Goal: Task Accomplishment & Management: Complete application form

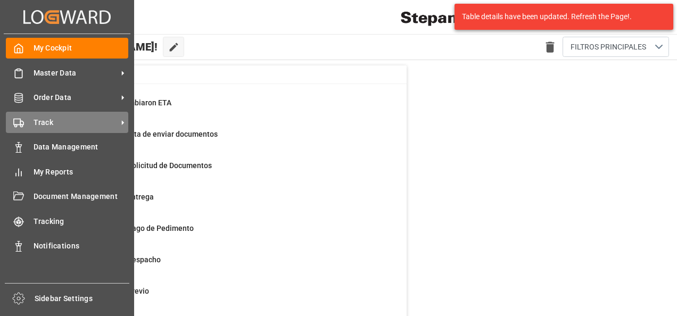
click at [59, 120] on span "Track" at bounding box center [76, 122] width 84 height 11
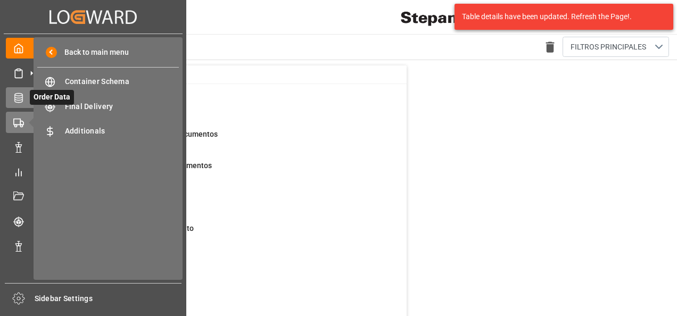
click at [27, 94] on icon at bounding box center [31, 97] width 11 height 11
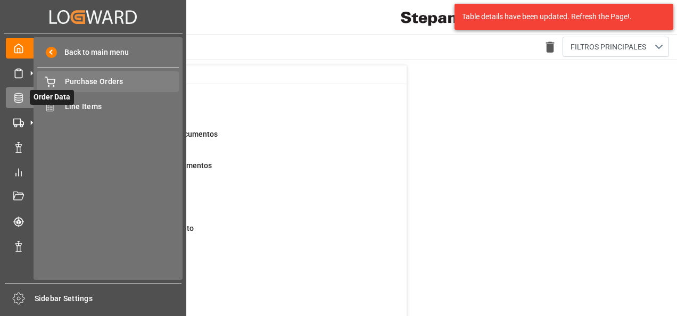
click at [95, 83] on span "Purchase Orders" at bounding box center [122, 81] width 114 height 11
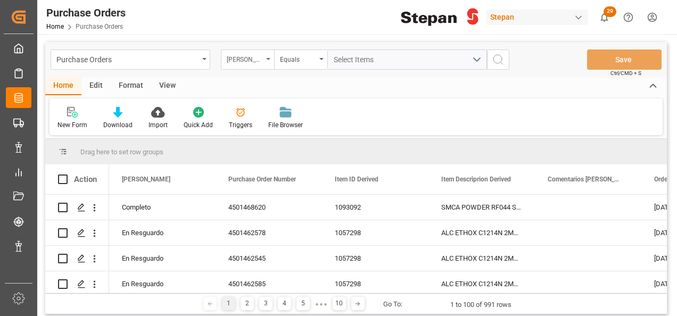
click at [267, 64] on div "[PERSON_NAME]" at bounding box center [247, 60] width 53 height 20
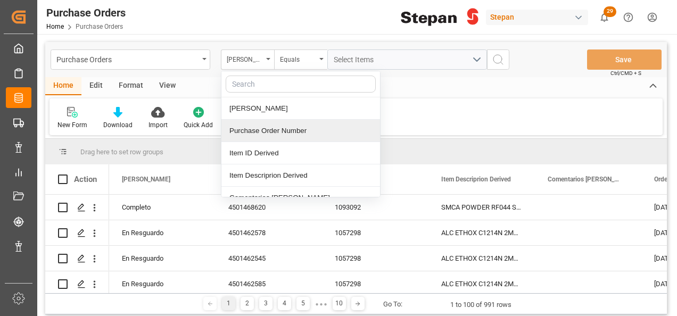
click at [251, 134] on div "Purchase Order Number" at bounding box center [301, 131] width 159 height 22
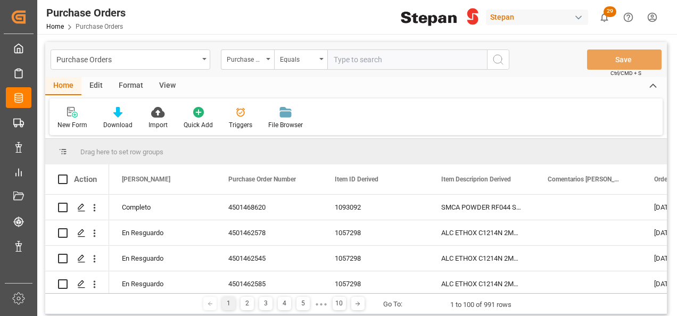
click at [348, 58] on input "text" at bounding box center [408, 60] width 160 height 20
type input "45014747155"
drag, startPoint x: 497, startPoint y: 58, endPoint x: 491, endPoint y: 60, distance: 6.6
click at [497, 58] on icon "search button" at bounding box center [498, 59] width 13 height 13
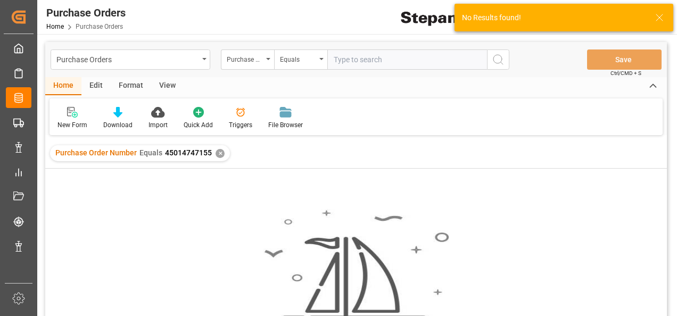
click at [216, 150] on div "✕" at bounding box center [220, 153] width 9 height 9
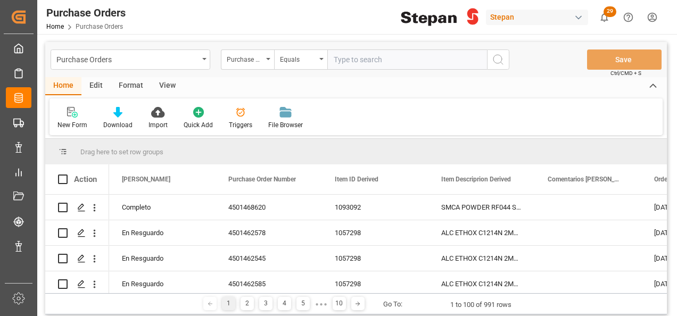
click at [351, 53] on input "text" at bounding box center [408, 60] width 160 height 20
click at [320, 60] on div "Equals" at bounding box center [300, 60] width 53 height 20
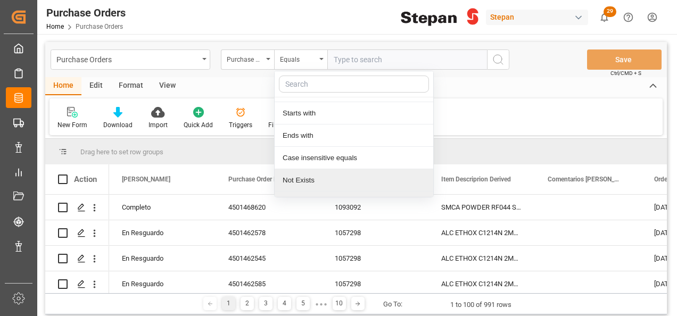
scroll to position [78, 0]
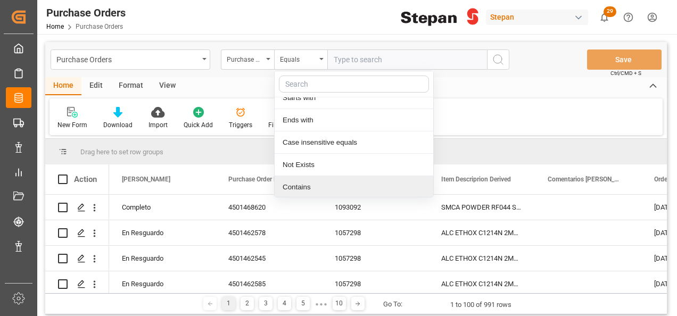
click at [292, 184] on div "Contains" at bounding box center [354, 187] width 159 height 22
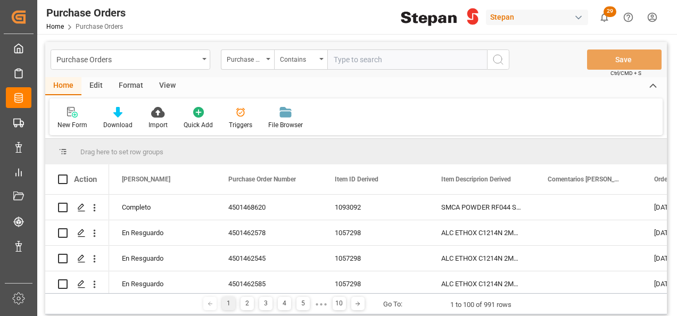
paste input "4501468625 / 4591468627 / 4501468628"
click at [432, 60] on input "4501468625 / 4591468627 / 4501468628" at bounding box center [408, 60] width 160 height 20
click at [384, 58] on input "4501468625 / 4591468627,4501468628" at bounding box center [408, 60] width 160 height 20
drag, startPoint x: 381, startPoint y: 56, endPoint x: 393, endPoint y: 56, distance: 11.7
click at [382, 56] on input "4501468625 / 4591468627,4501468628" at bounding box center [408, 60] width 160 height 20
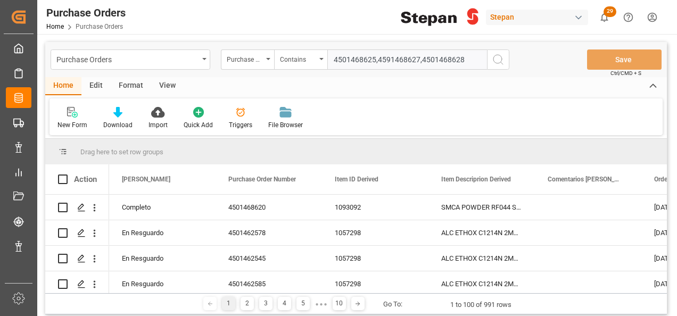
type input "4501468625,4591468627,4501468628"
click at [495, 55] on icon "search button" at bounding box center [498, 59] width 13 height 13
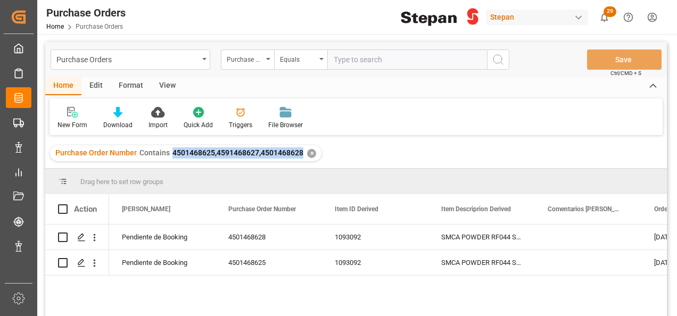
drag, startPoint x: 175, startPoint y: 152, endPoint x: 299, endPoint y: 156, distance: 124.7
click at [299, 156] on span "4501468625,4591468627,4501468628" at bounding box center [238, 153] width 131 height 9
copy span "4501468625,4591468627,4501468628"
click at [313, 157] on div "Purchase Order Number Contains 4501468625,4591468627,4501468628 ✕" at bounding box center [186, 153] width 272 height 16
click at [339, 60] on input "text" at bounding box center [408, 60] width 160 height 20
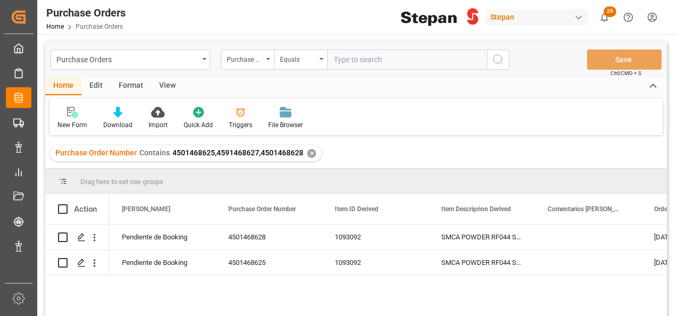
paste input "4501468625,4591468627,4501468628"
click at [310, 156] on div "✕" at bounding box center [311, 153] width 9 height 9
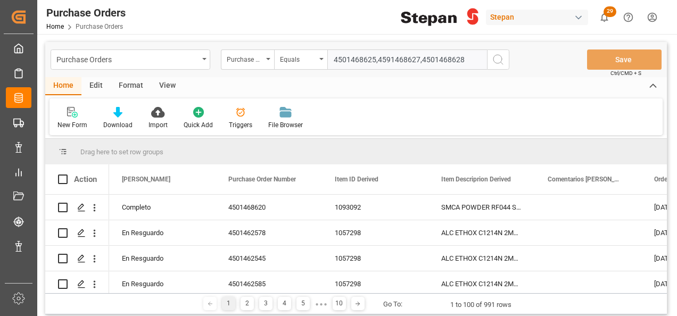
click at [331, 60] on input "4501468625,4591468627,4501468628" at bounding box center [408, 60] width 160 height 20
click at [421, 60] on input "4501468625,4591468627,4501468628" at bounding box center [408, 60] width 160 height 20
type input "4501468625,4591468627,4501468628"
drag, startPoint x: 503, startPoint y: 61, endPoint x: 462, endPoint y: 91, distance: 50.7
click at [504, 62] on icon "search button" at bounding box center [498, 59] width 13 height 13
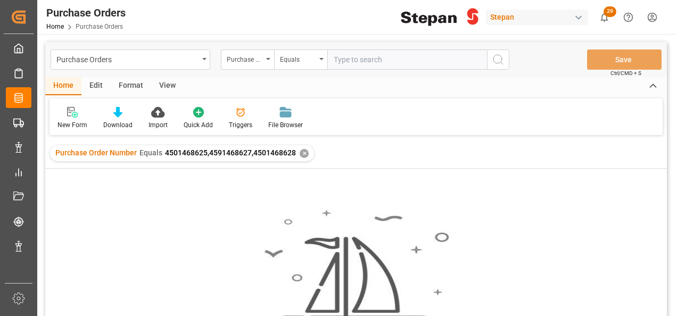
click at [300, 156] on div "✕" at bounding box center [304, 153] width 9 height 9
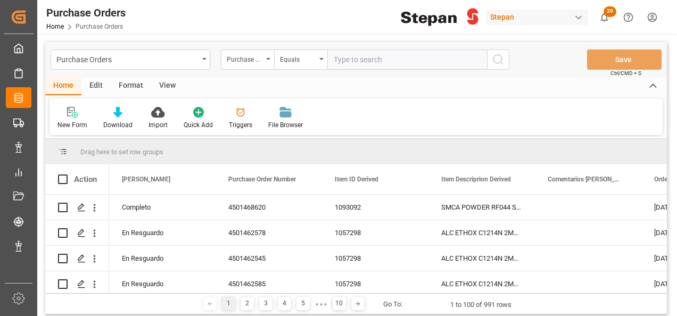
click at [322, 59] on icon "open menu" at bounding box center [322, 59] width 4 height 2
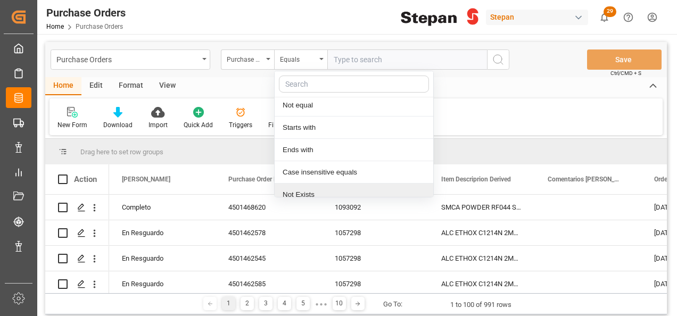
scroll to position [78, 0]
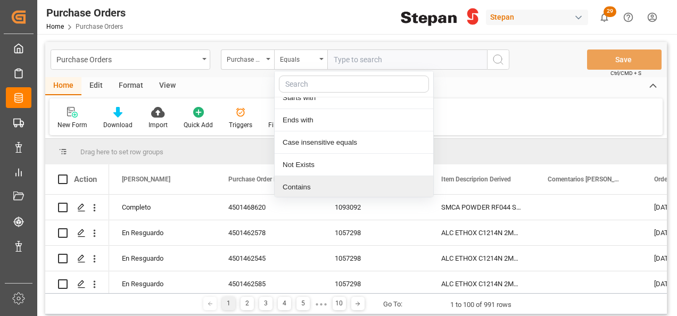
click at [291, 184] on div "Contains" at bounding box center [354, 187] width 159 height 22
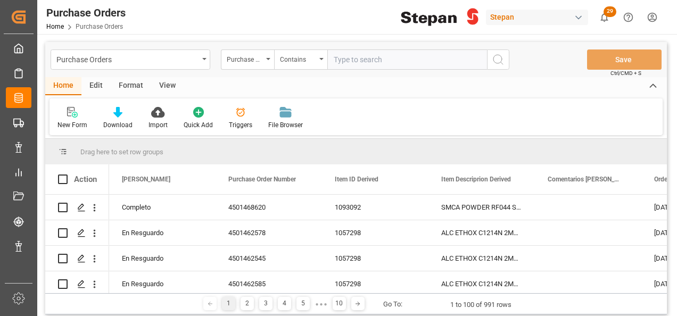
paste input "4501468625,4591468627,4501468628"
click at [422, 61] on input "4501468625,4591468627,4501468628" at bounding box center [408, 60] width 160 height 20
type input "4501468625,4591468627,4501468628"
click at [505, 58] on button "search button" at bounding box center [498, 60] width 22 height 20
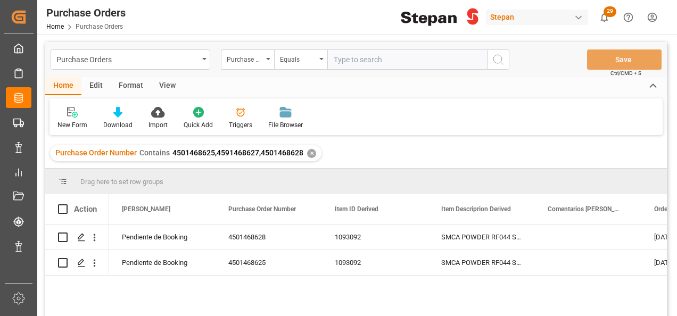
click at [257, 151] on span "4501468625,4591468627,4501468628" at bounding box center [238, 153] width 131 height 9
drag, startPoint x: 257, startPoint y: 151, endPoint x: 215, endPoint y: 154, distance: 42.7
click at [215, 154] on span "4501468625,4591468627,4501468628" at bounding box center [238, 153] width 131 height 9
copy span "4591468627"
drag, startPoint x: 309, startPoint y: 153, endPoint x: 320, endPoint y: 129, distance: 26.5
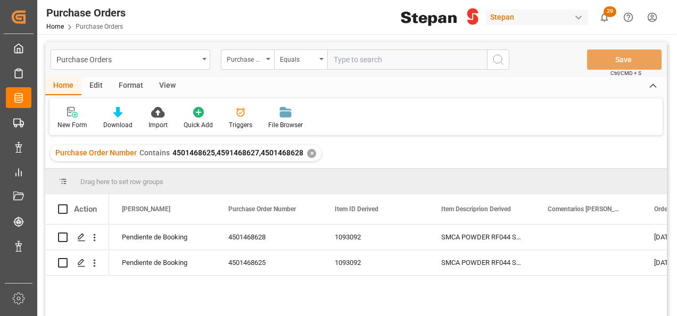
click at [309, 154] on div "✕" at bounding box center [311, 153] width 9 height 9
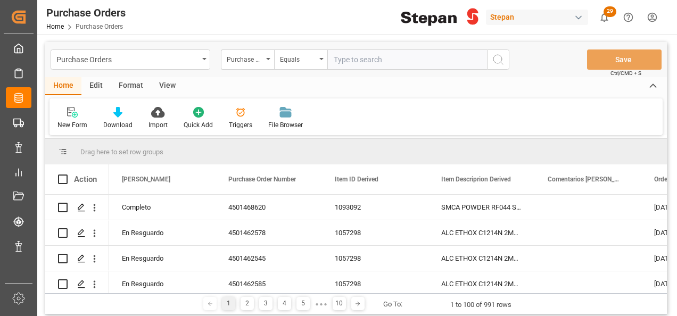
click at [347, 59] on input "text" at bounding box center [408, 60] width 160 height 20
paste input "4591468627"
type input "4591468627"
click at [495, 54] on icon "search button" at bounding box center [498, 59] width 13 height 13
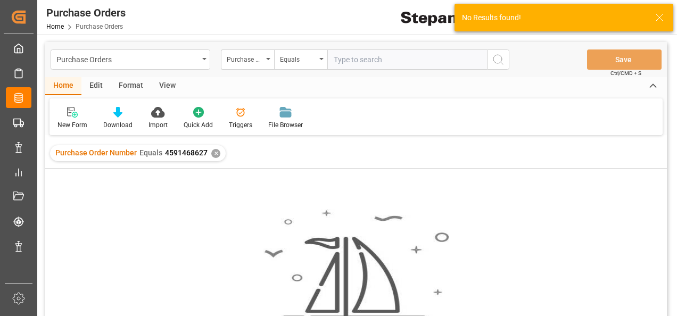
click at [214, 150] on div "✕" at bounding box center [215, 153] width 9 height 9
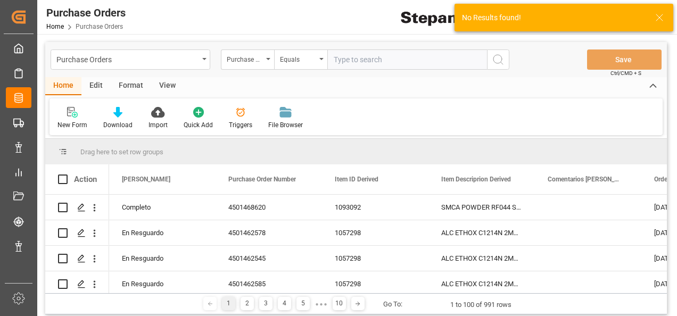
click at [346, 60] on input "text" at bounding box center [408, 60] width 160 height 20
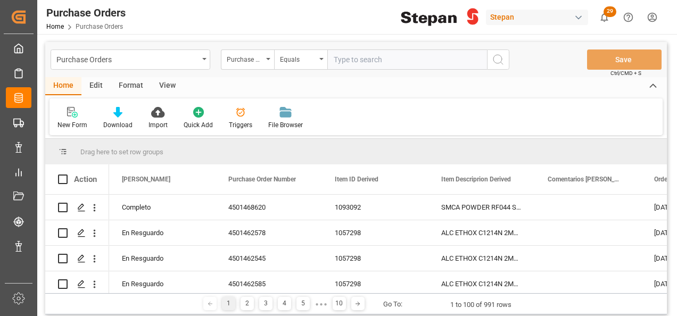
paste input "4591468627"
type input "4591468627"
click at [494, 62] on icon "search button" at bounding box center [498, 59] width 13 height 13
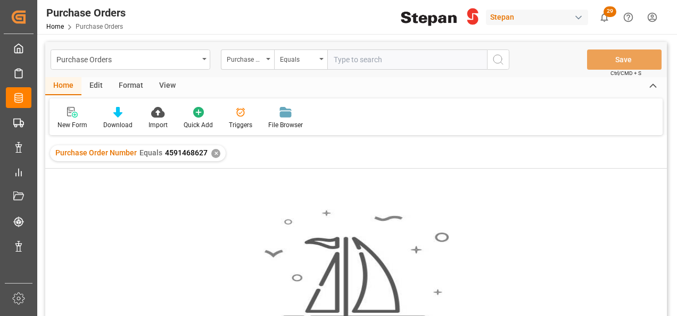
click at [214, 154] on div "✕" at bounding box center [215, 153] width 9 height 9
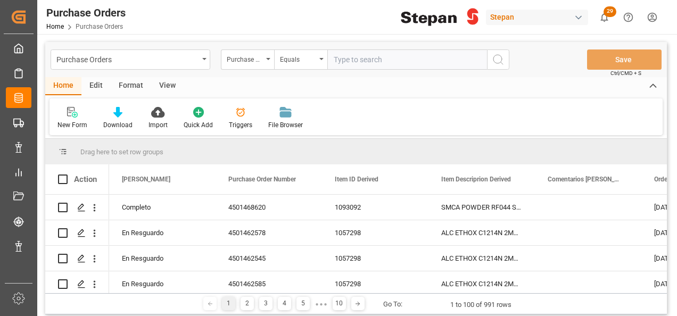
click at [346, 59] on input "text" at bounding box center [408, 60] width 160 height 20
paste input "4591468627"
type input "4591468625"
click at [507, 57] on button "search button" at bounding box center [498, 60] width 22 height 20
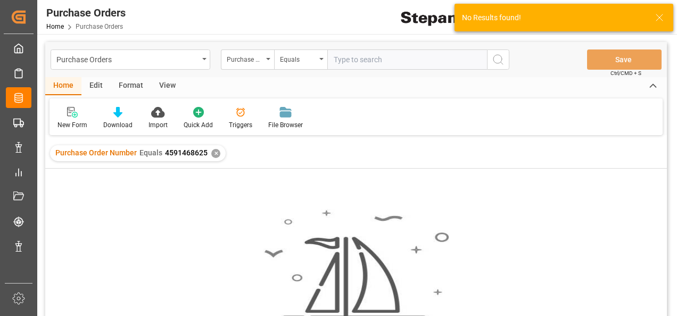
click at [212, 152] on div "✕" at bounding box center [215, 153] width 9 height 9
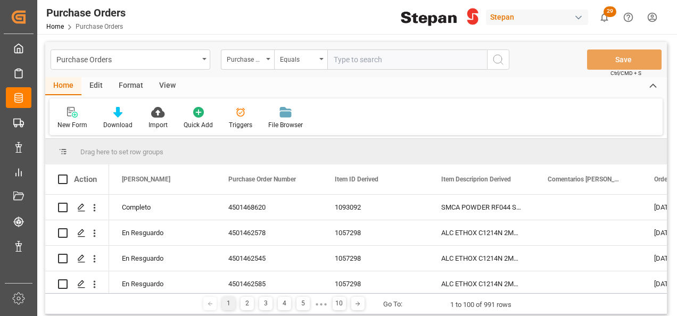
click at [331, 59] on input "text" at bounding box center [408, 60] width 160 height 20
paste input "4501468625"
type input "4501468625"
drag, startPoint x: 496, startPoint y: 58, endPoint x: 459, endPoint y: 88, distance: 48.8
click at [496, 58] on icon "search button" at bounding box center [498, 59] width 13 height 13
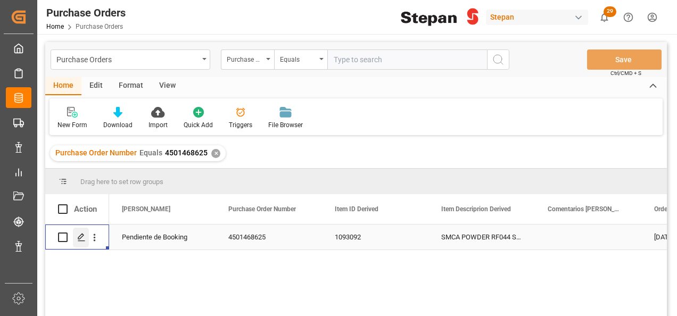
click at [77, 239] on div "Press SPACE to select this row." at bounding box center [81, 238] width 16 height 20
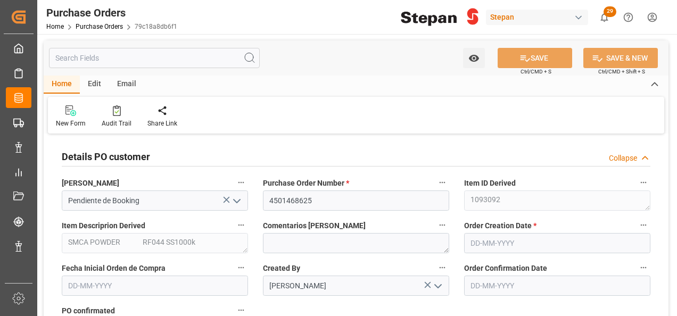
type input "1"
type input "[DATE]"
click at [93, 82] on div "Edit" at bounding box center [94, 85] width 29 height 18
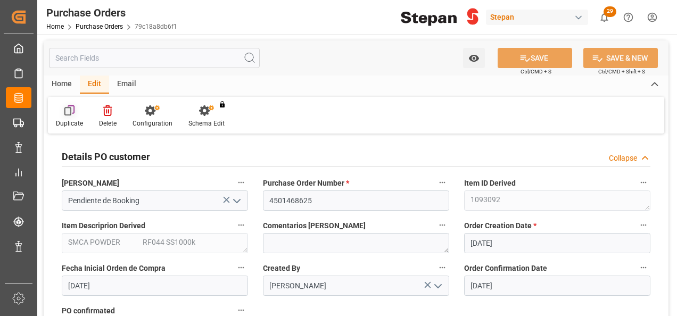
click at [69, 114] on icon at bounding box center [69, 110] width 11 height 11
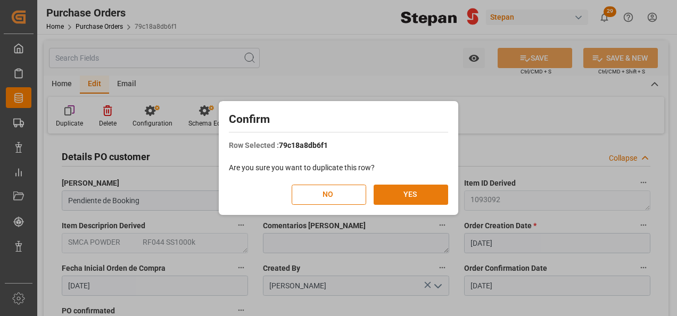
click at [404, 195] on button "YES" at bounding box center [411, 195] width 75 height 20
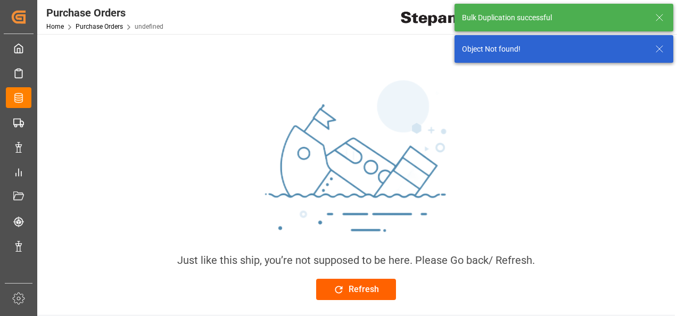
click at [345, 291] on div "Refresh" at bounding box center [356, 289] width 46 height 13
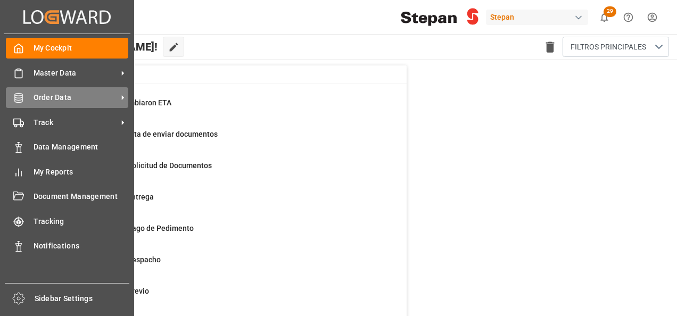
click at [55, 99] on span "Order Data" at bounding box center [76, 97] width 84 height 11
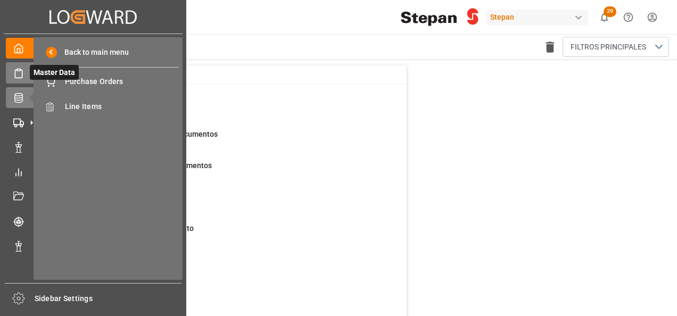
click at [19, 73] on icon at bounding box center [18, 73] width 11 height 11
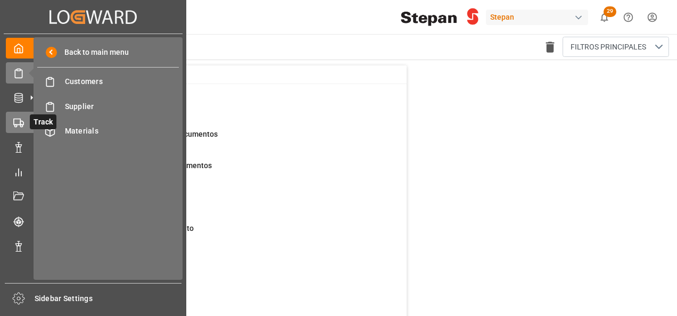
click at [23, 125] on polygon at bounding box center [21, 123] width 3 height 4
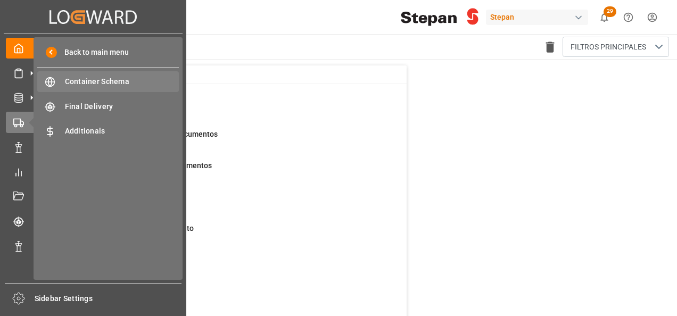
click at [115, 82] on span "Container Schema" at bounding box center [122, 81] width 114 height 11
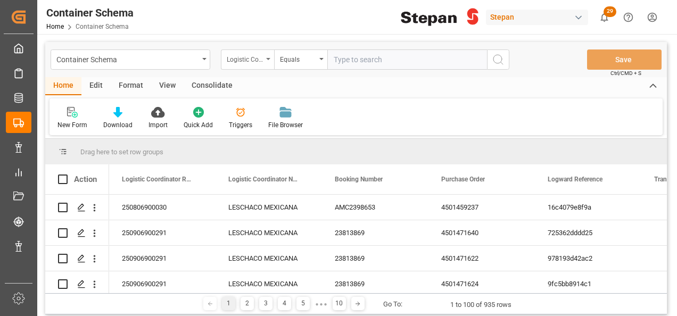
click at [269, 59] on icon "open menu" at bounding box center [268, 59] width 4 height 2
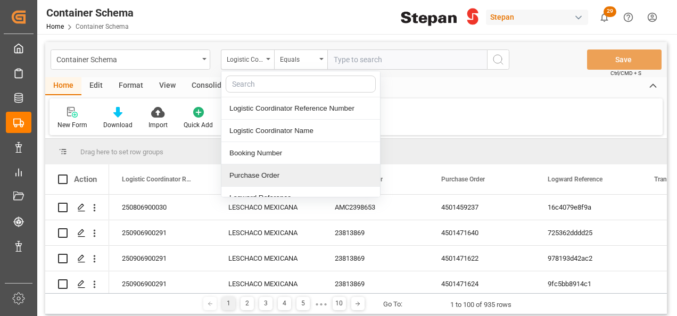
click at [263, 176] on div "Purchase Order" at bounding box center [301, 176] width 159 height 22
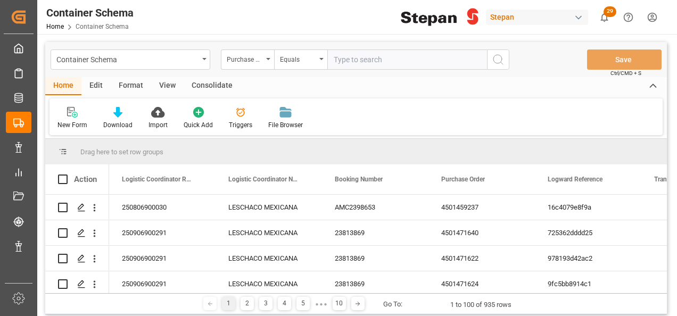
click at [363, 58] on input "text" at bounding box center [408, 60] width 160 height 20
paste input "45014747155"
drag, startPoint x: 358, startPoint y: 60, endPoint x: 650, endPoint y: -37, distance: 307.5
type input "45014747155"
click at [495, 61] on icon "search button" at bounding box center [498, 59] width 13 height 13
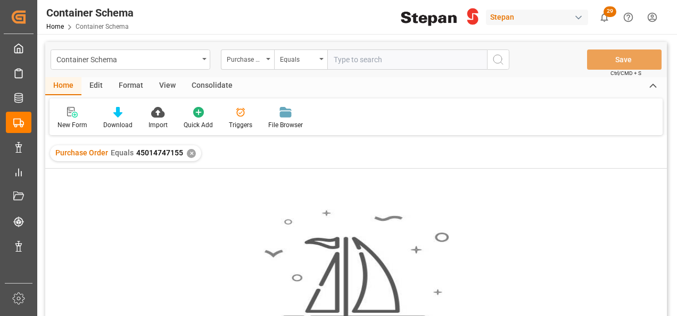
click at [192, 154] on div "✕" at bounding box center [191, 153] width 9 height 9
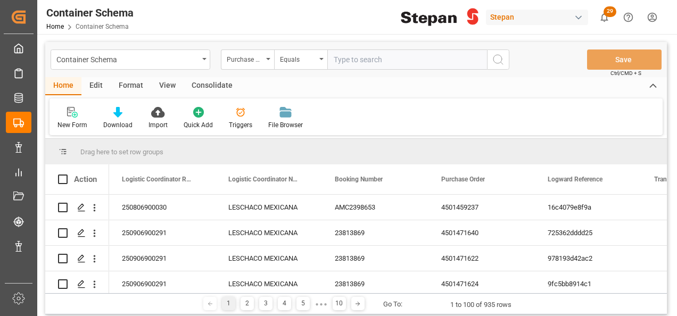
click at [336, 54] on input "text" at bounding box center [408, 60] width 160 height 20
paste input "45014747155"
drag, startPoint x: 330, startPoint y: 55, endPoint x: 377, endPoint y: 63, distance: 46.9
click at [333, 56] on input "45014747155" at bounding box center [408, 60] width 160 height 20
type input "45014747155"
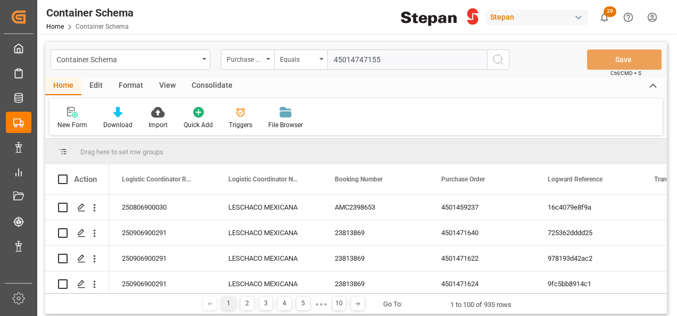
click at [493, 61] on icon "search button" at bounding box center [498, 59] width 13 height 13
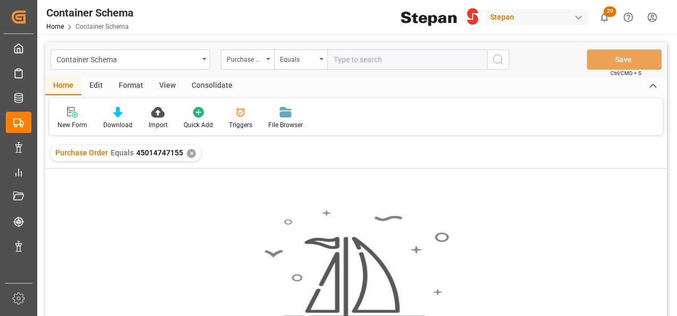
click at [190, 155] on div "✕" at bounding box center [191, 153] width 9 height 9
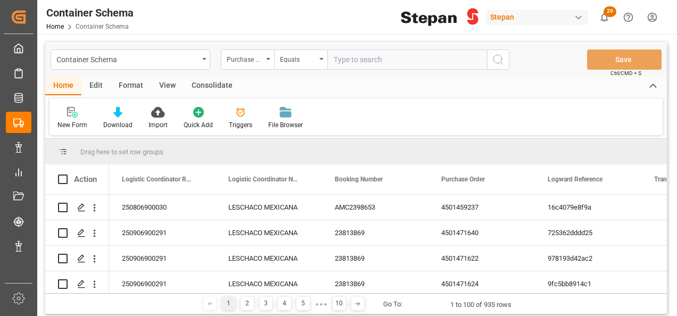
click at [351, 62] on input "text" at bounding box center [408, 60] width 160 height 20
paste input "4501474715"
type input "4501474715"
click at [501, 60] on icon "search button" at bounding box center [498, 59] width 13 height 13
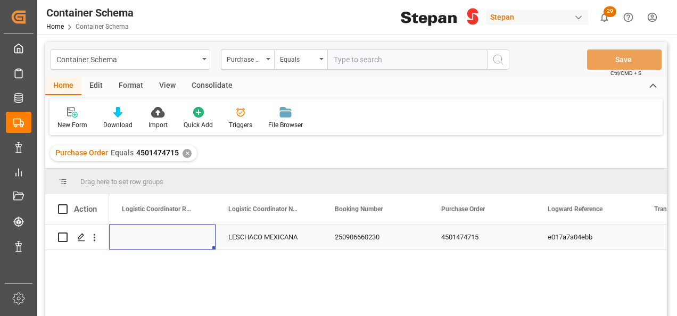
click at [145, 242] on div "Press SPACE to select this row." at bounding box center [162, 237] width 107 height 25
click at [145, 242] on input "Press SPACE to select this row." at bounding box center [162, 243] width 89 height 20
click at [132, 240] on input "Press SPACE to select this row." at bounding box center [162, 243] width 89 height 20
paste input "251106900043"
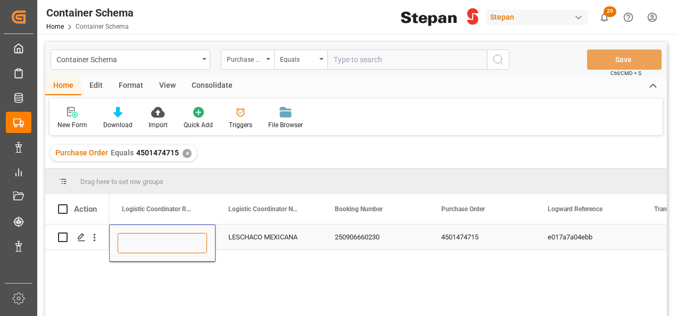
type input "251106900043"
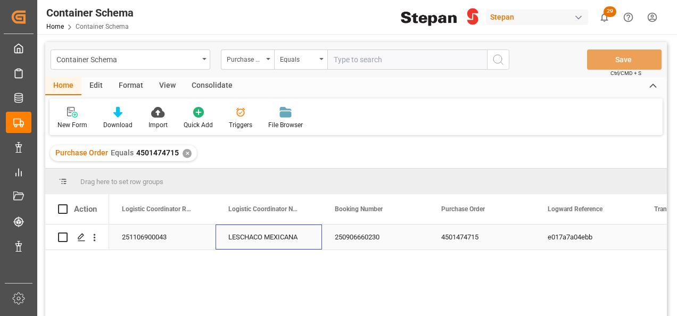
drag, startPoint x: 285, startPoint y: 245, endPoint x: 422, endPoint y: 201, distance: 143.8
click at [285, 244] on div "LESCHACO MEXICANA" at bounding box center [269, 237] width 107 height 25
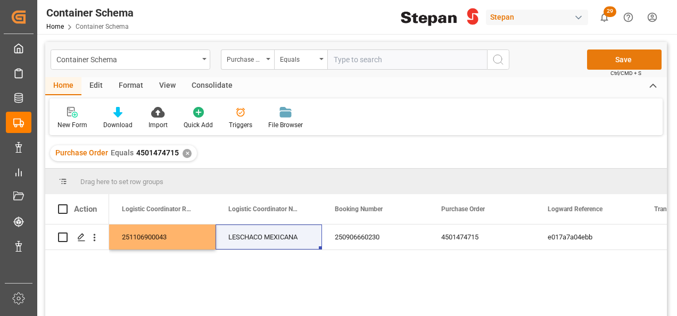
click at [619, 62] on button "Save" at bounding box center [624, 60] width 75 height 20
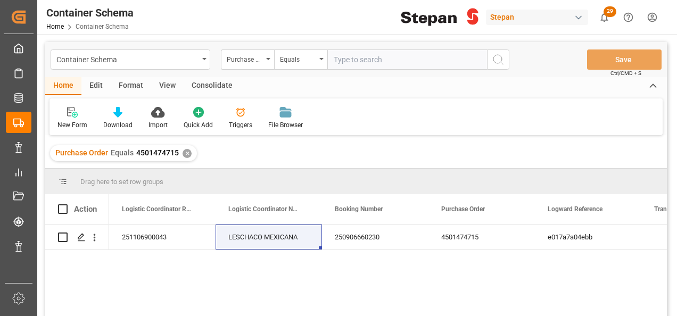
click at [183, 151] on div "✕" at bounding box center [187, 153] width 9 height 9
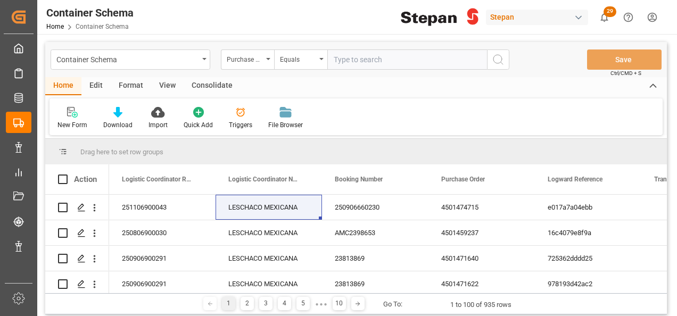
click at [348, 61] on input "text" at bounding box center [408, 60] width 160 height 20
paste input "4501486611"
type input "4501486611"
click at [502, 60] on circle "search button" at bounding box center [498, 59] width 9 height 9
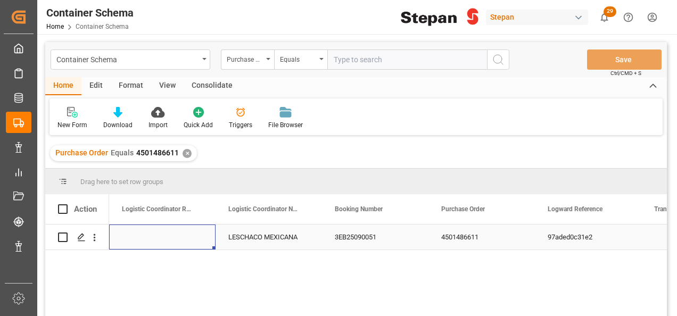
click at [148, 240] on div "Press SPACE to select this row." at bounding box center [162, 237] width 107 height 25
click at [148, 240] on input "Press SPACE to select this row." at bounding box center [162, 243] width 89 height 20
paste input "251015080126"
type input "251015080126"
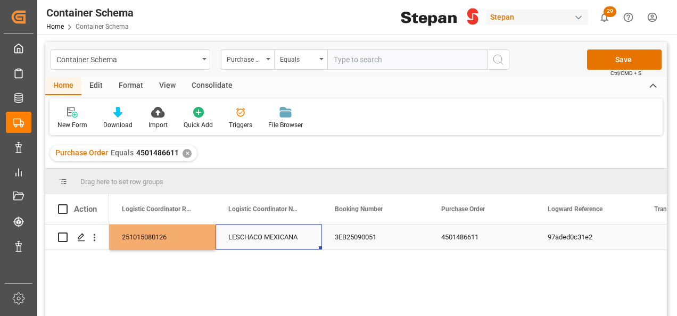
click at [263, 238] on div "LESCHACO MEXICANA" at bounding box center [269, 237] width 107 height 25
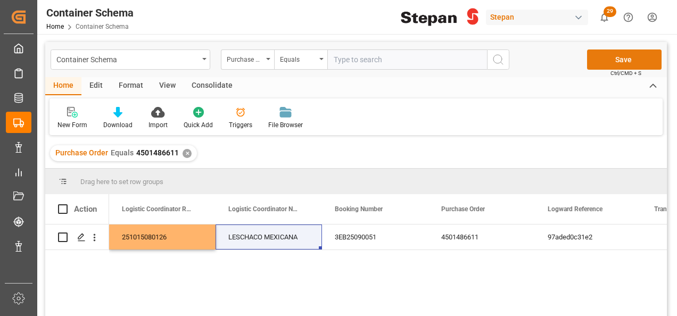
click at [630, 61] on button "Save" at bounding box center [624, 60] width 75 height 20
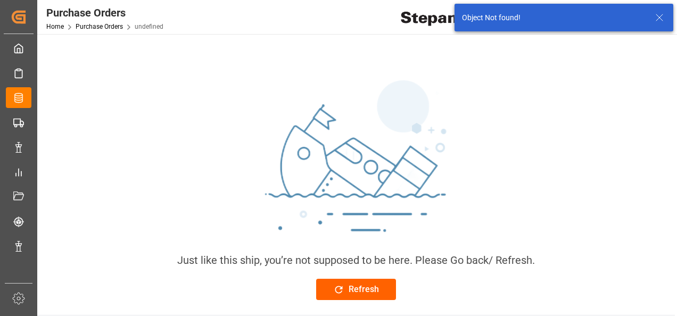
click at [354, 282] on button "Refresh" at bounding box center [356, 289] width 80 height 21
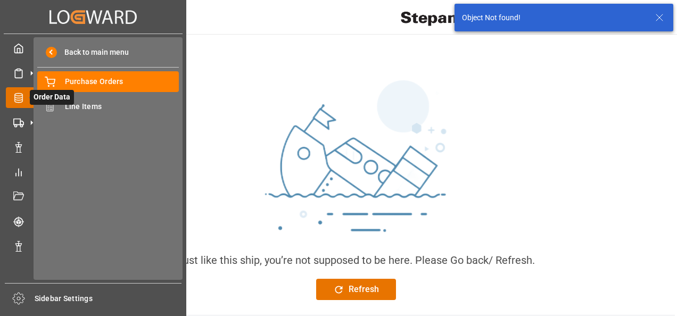
click at [26, 93] on icon at bounding box center [31, 98] width 22 height 22
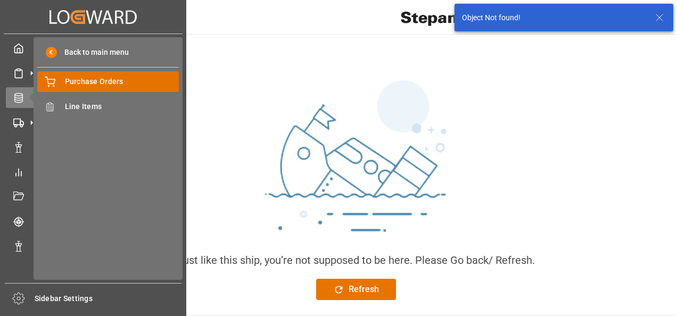
click at [55, 82] on icon at bounding box center [50, 82] width 11 height 11
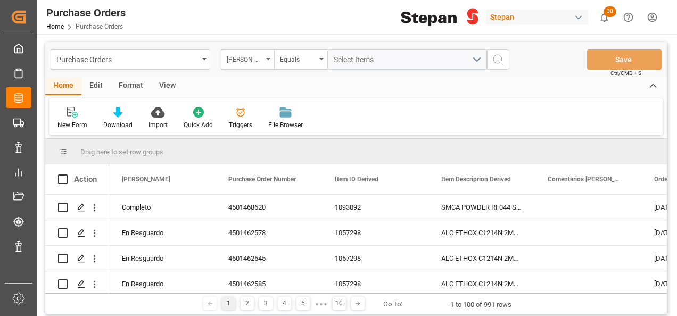
click at [261, 59] on div "Hito Stepan" at bounding box center [245, 58] width 36 height 12
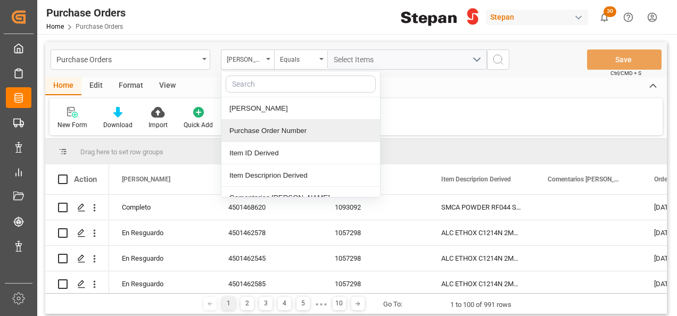
click at [259, 132] on div "Purchase Order Number" at bounding box center [301, 131] width 159 height 22
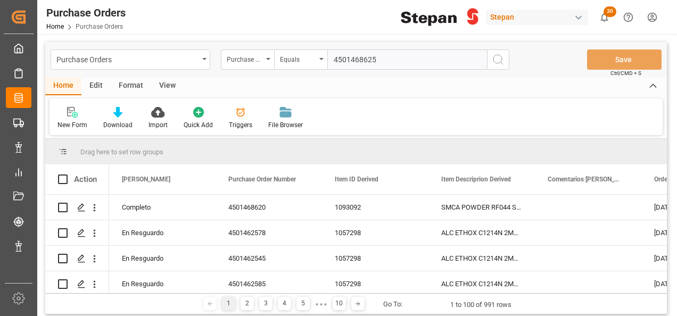
type input "4501468625"
click at [498, 55] on icon "search button" at bounding box center [498, 59] width 13 height 13
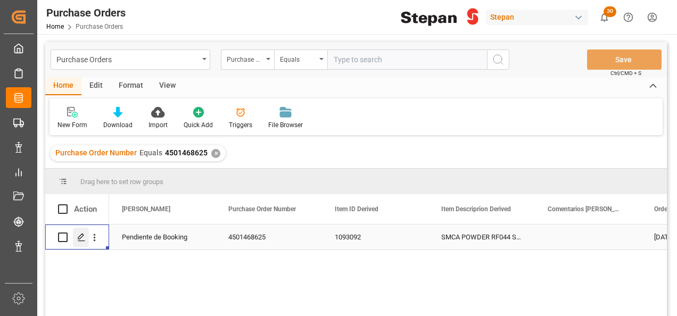
click at [81, 241] on icon "Press SPACE to select this row." at bounding box center [81, 237] width 9 height 9
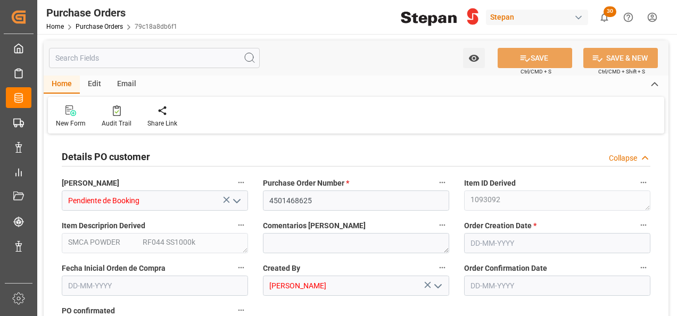
type input "1"
type input "[DATE]"
click at [89, 78] on div "Edit" at bounding box center [94, 85] width 29 height 18
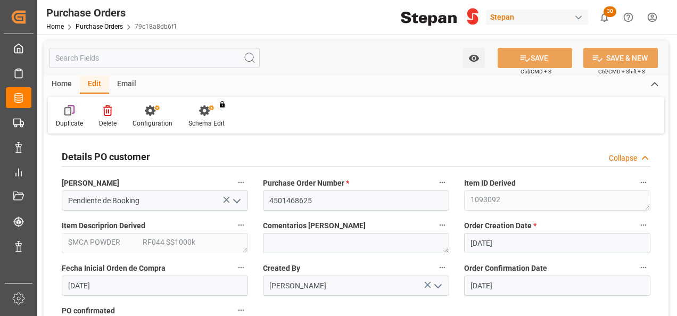
click at [70, 111] on icon at bounding box center [67, 112] width 7 height 9
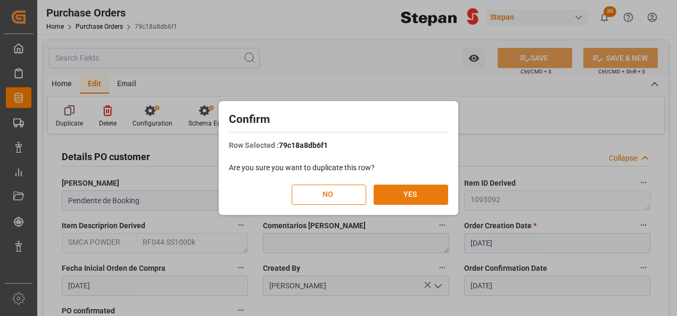
click at [409, 191] on button "YES" at bounding box center [411, 195] width 75 height 20
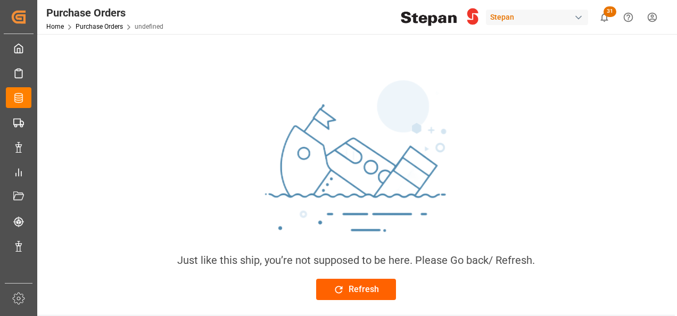
click at [344, 292] on icon at bounding box center [338, 289] width 11 height 11
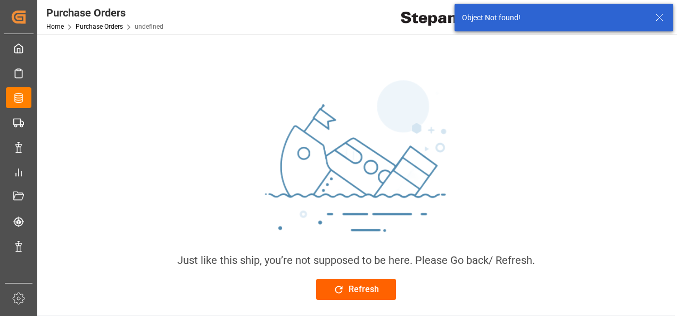
drag, startPoint x: 0, startPoint y: 0, endPoint x: 343, endPoint y: 292, distance: 450.7
click at [343, 292] on icon at bounding box center [338, 289] width 11 height 11
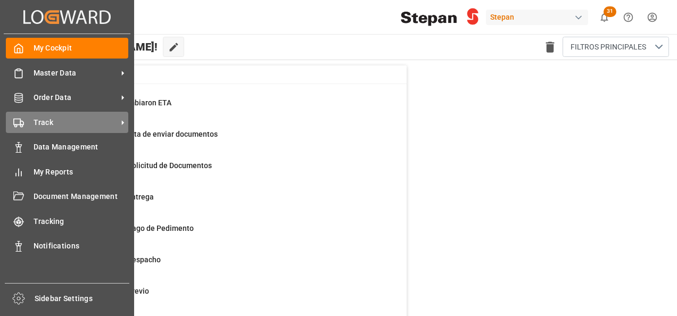
click at [47, 129] on div "Track Track" at bounding box center [67, 122] width 122 height 21
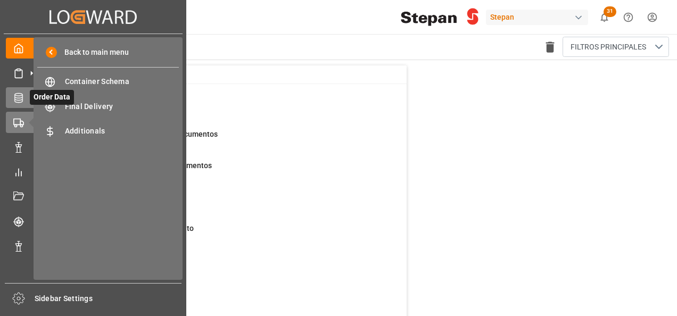
click at [23, 102] on icon at bounding box center [18, 98] width 11 height 11
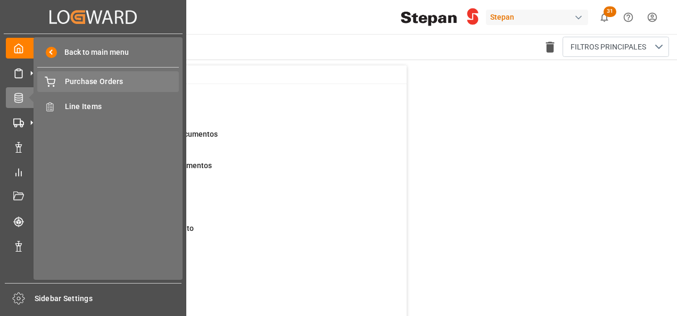
click at [86, 84] on span "Purchase Orders" at bounding box center [122, 81] width 114 height 11
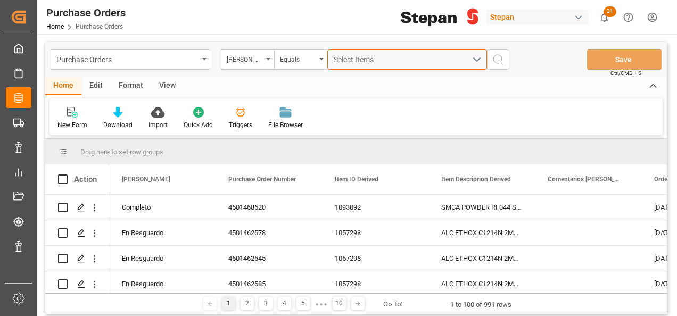
click at [345, 60] on span "Select Items" at bounding box center [356, 59] width 45 height 9
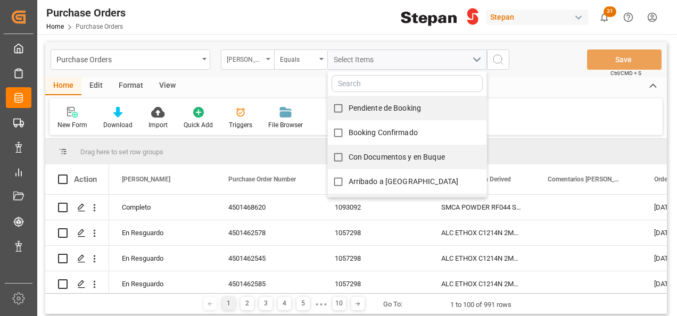
click at [267, 60] on icon "open menu" at bounding box center [268, 59] width 4 height 2
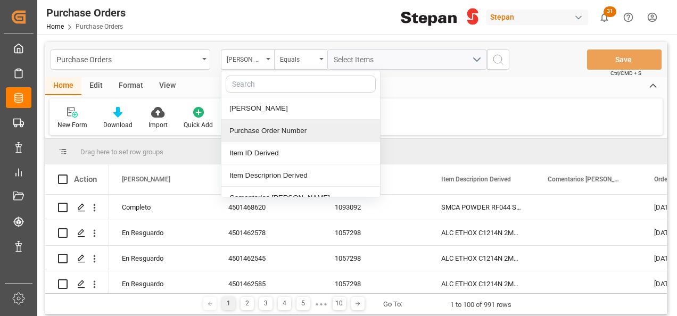
click at [236, 128] on div "Purchase Order Number" at bounding box center [301, 131] width 159 height 22
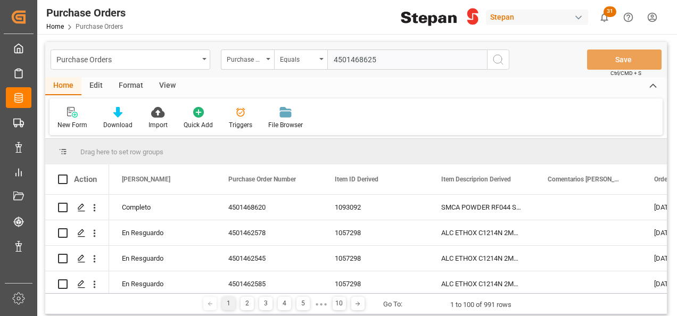
type input "4501468625"
drag, startPoint x: 496, startPoint y: 63, endPoint x: 426, endPoint y: 118, distance: 89.2
click at [495, 63] on icon "search button" at bounding box center [498, 59] width 13 height 13
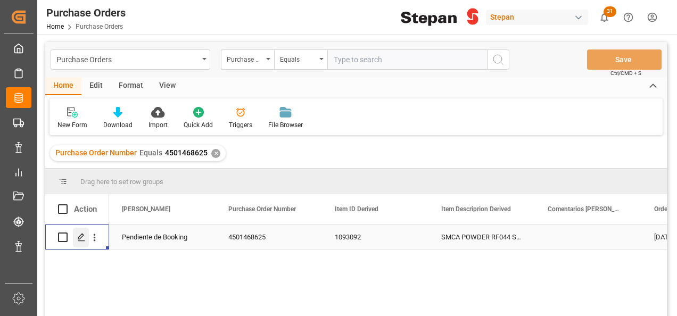
click at [82, 240] on icon "Press SPACE to select this row." at bounding box center [81, 237] width 9 height 9
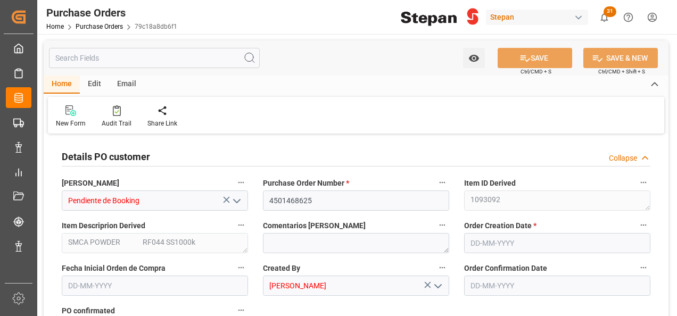
type input "1"
type input "[DATE]"
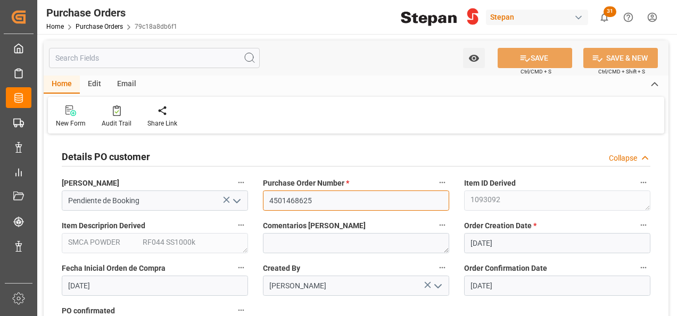
drag, startPoint x: 317, startPoint y: 203, endPoint x: 268, endPoint y: 202, distance: 49.5
click at [268, 202] on input "4501468625" at bounding box center [356, 201] width 186 height 20
click at [86, 23] on link "Purchase Orders" at bounding box center [99, 26] width 47 height 7
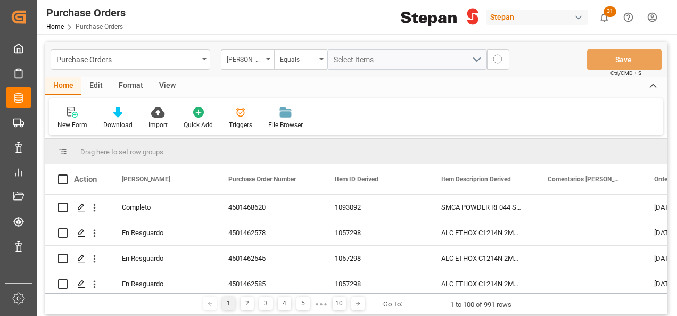
click at [266, 62] on div "[PERSON_NAME]" at bounding box center [247, 60] width 53 height 20
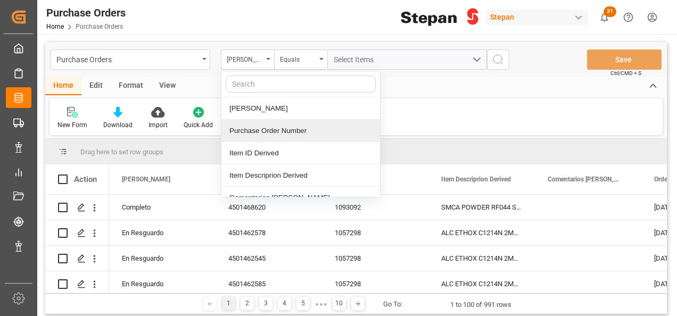
click at [258, 130] on div "Purchase Order Number" at bounding box center [301, 131] width 159 height 22
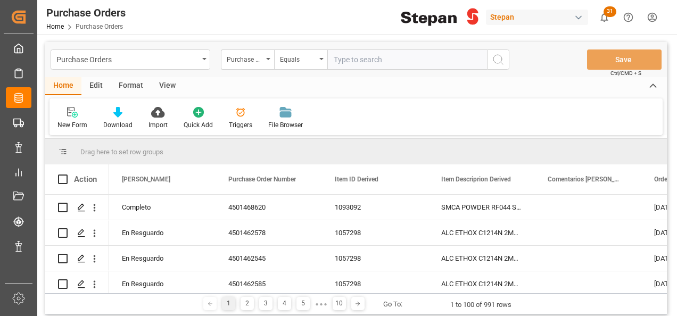
click at [339, 63] on input "text" at bounding box center [408, 60] width 160 height 20
type input "4501468627"
click at [501, 58] on icon "search button" at bounding box center [498, 59] width 13 height 13
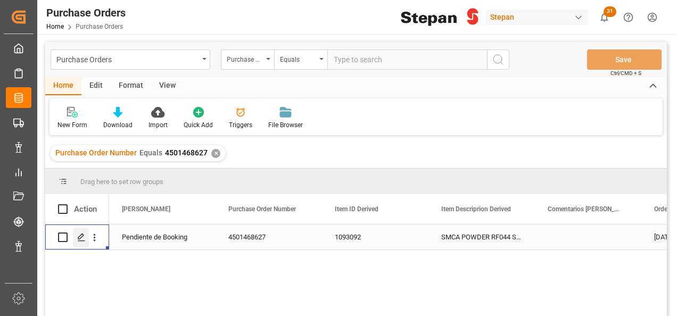
click at [79, 238] on icon "Press SPACE to select this row." at bounding box center [81, 237] width 9 height 9
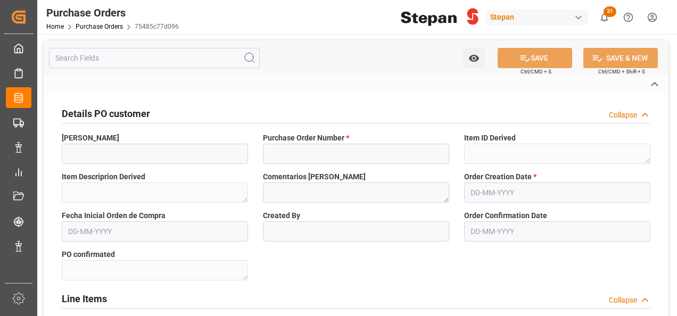
type input "Pendiente de Booking"
type input "4501468627"
type textarea "1093092"
type textarea "SMCA POWDER RF044 SS1000k"
type input "[PERSON_NAME]"
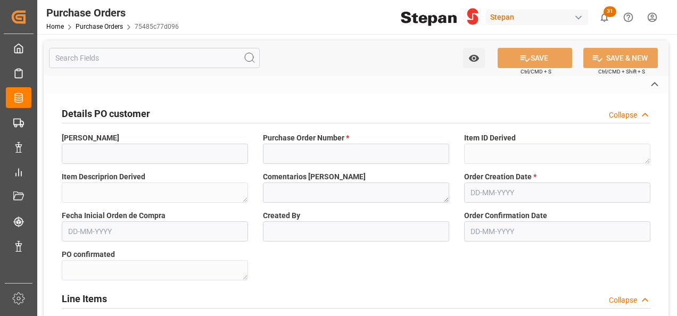
type textarea "Confirmed"
type input "STEPAN CDMX - ECATEPEC"
type input "Seafreight"
type input "CABB GmbH"
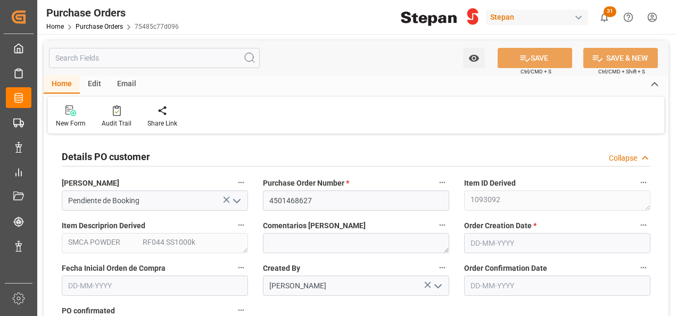
type input "1"
type input "[DATE]"
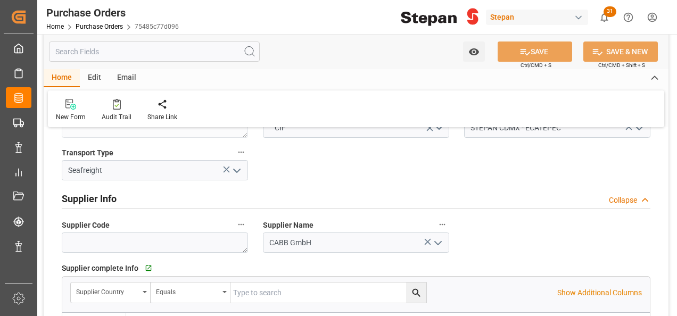
scroll to position [639, 0]
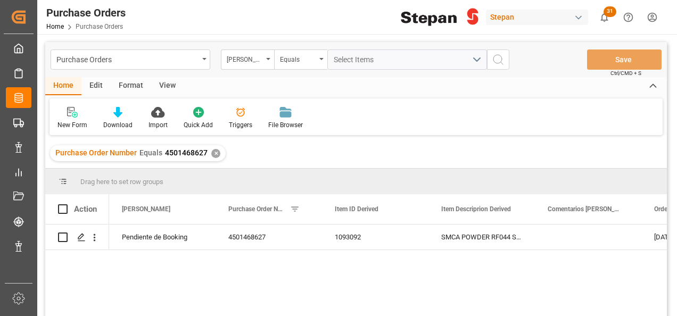
click at [213, 152] on div "✕" at bounding box center [215, 153] width 9 height 9
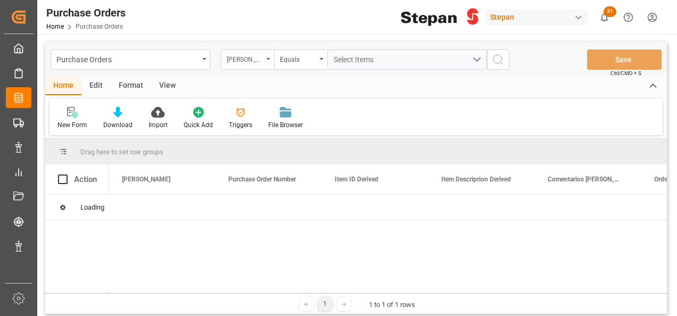
click at [267, 57] on div "[PERSON_NAME]" at bounding box center [247, 60] width 53 height 20
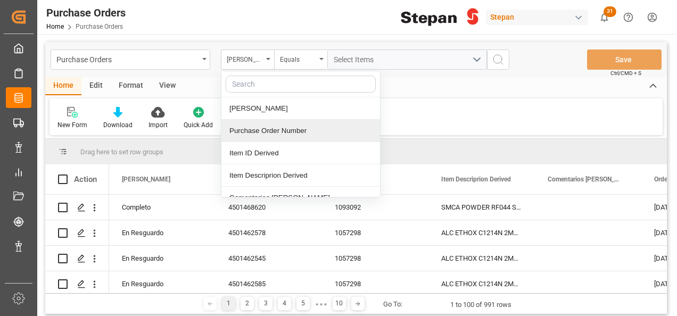
click at [252, 127] on div "Purchase Order Number" at bounding box center [301, 131] width 159 height 22
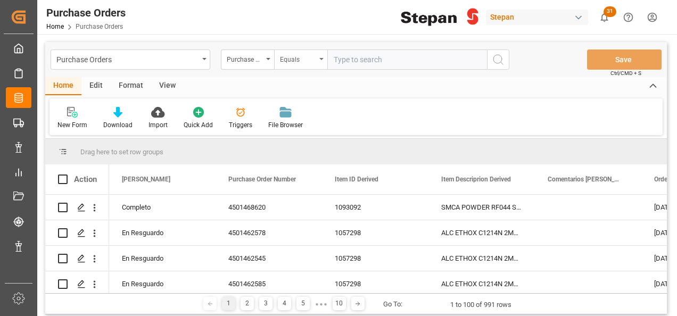
click at [318, 56] on div "Equals" at bounding box center [300, 60] width 53 height 20
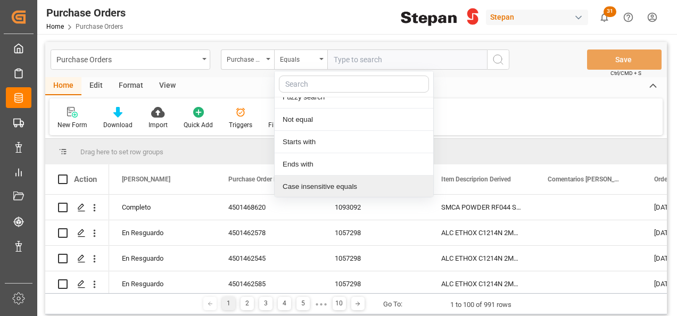
scroll to position [78, 0]
click at [290, 182] on div "Contains" at bounding box center [354, 187] width 159 height 22
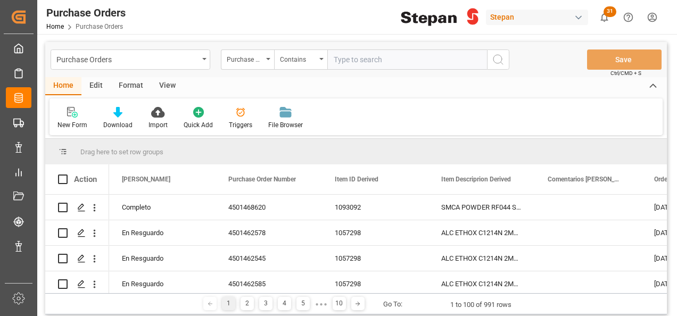
paste input "4501468625 / 4591468627 / 4501468628"
click at [382, 60] on input "4501468625 / 4591468627 / 4501468628" at bounding box center [408, 60] width 160 height 20
drag, startPoint x: 426, startPoint y: 58, endPoint x: 434, endPoint y: 58, distance: 8.5
click at [427, 58] on input "4501468625,4591468627 / 4501468628" at bounding box center [408, 60] width 160 height 20
type input "4501468625,4591468627,4501468628"
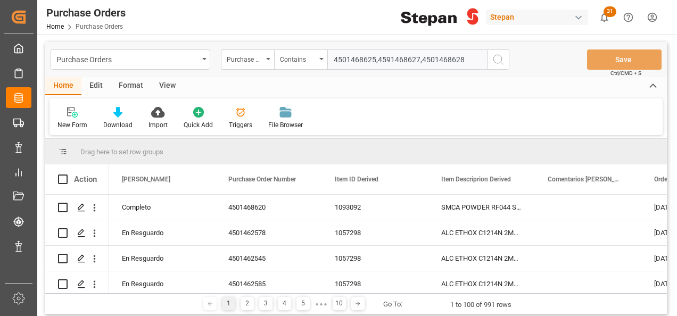
click at [498, 60] on icon "search button" at bounding box center [498, 59] width 13 height 13
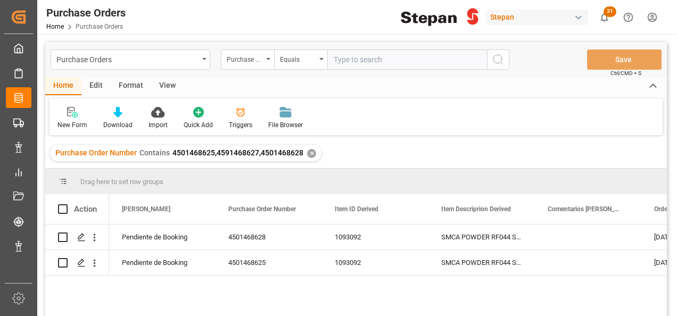
click at [308, 151] on div "✕" at bounding box center [311, 153] width 9 height 9
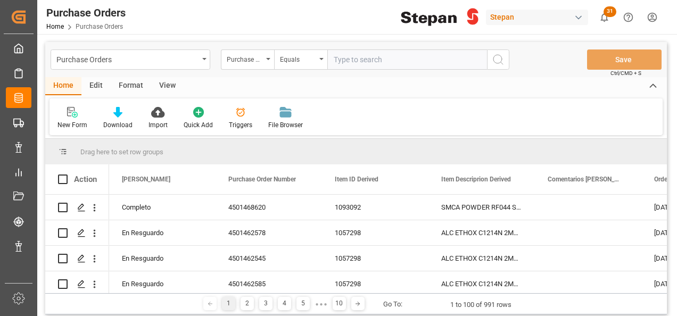
click at [346, 58] on input "text" at bounding box center [408, 60] width 160 height 20
paste input "4501468625 / 4591468627 / 4501468628"
drag, startPoint x: 382, startPoint y: 62, endPoint x: 239, endPoint y: 61, distance: 143.3
click at [240, 60] on div "Purchase Order Number Equals 4501468625 / 4591468627 / 4501468628" at bounding box center [365, 60] width 289 height 20
drag, startPoint x: 424, startPoint y: 55, endPoint x: 306, endPoint y: 48, distance: 117.9
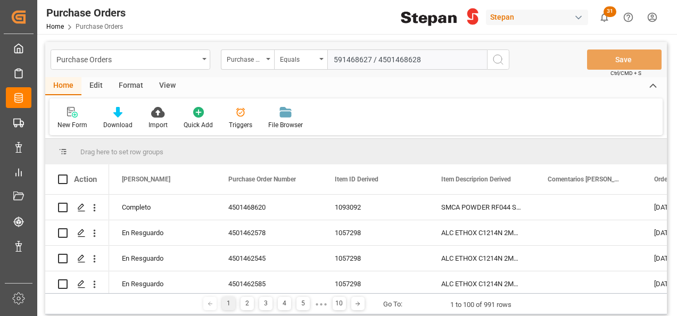
click at [306, 48] on div "Purchase Orders Purchase Order Number Equals 591468627 / 4501468628 Save Ctrl/C…" at bounding box center [356, 59] width 622 height 35
paste input "4501468625 / 4"
drag, startPoint x: 379, startPoint y: 60, endPoint x: 217, endPoint y: 58, distance: 161.9
click at [235, 61] on div "Purchase Order Number Equals 4501468625 / 4591468627 / 4501468628" at bounding box center [365, 60] width 289 height 20
drag, startPoint x: 378, startPoint y: 56, endPoint x: 492, endPoint y: 56, distance: 114.0
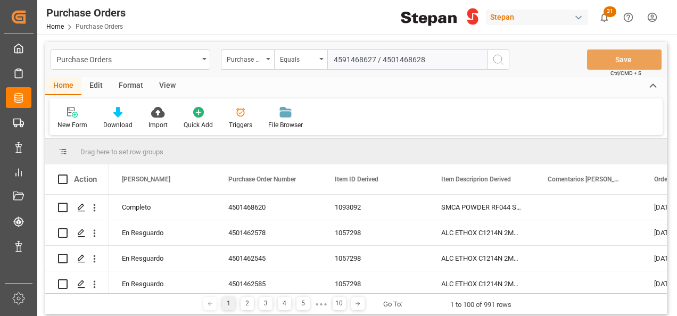
click at [492, 56] on div "Purchase Order Number Equals 4591468627 / 4501468628" at bounding box center [365, 60] width 289 height 20
click at [334, 56] on input "4591468627" at bounding box center [408, 60] width 160 height 20
type input "4591468627"
drag, startPoint x: 499, startPoint y: 59, endPoint x: 469, endPoint y: 75, distance: 34.1
click at [498, 59] on icon "search button" at bounding box center [498, 59] width 13 height 13
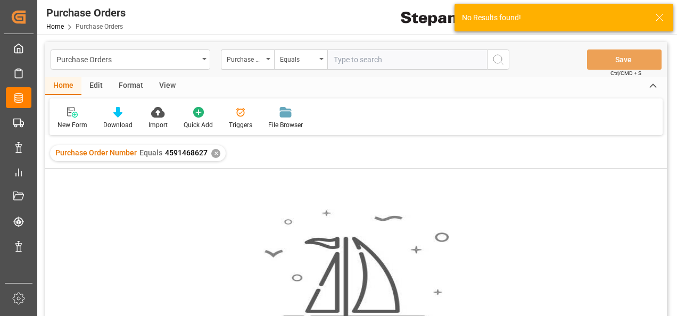
click at [214, 157] on div "✕" at bounding box center [215, 153] width 9 height 9
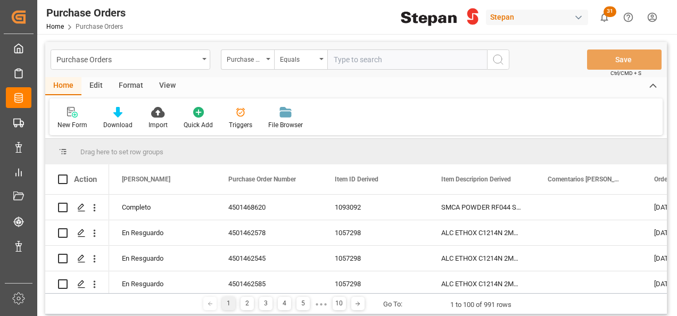
click at [96, 22] on div "Home Purchase Orders" at bounding box center [85, 26] width 79 height 11
click at [101, 27] on span "Purchase Orders" at bounding box center [99, 26] width 47 height 7
click at [365, 59] on input "text" at bounding box center [408, 60] width 160 height 20
paste input "4501468625 / 4591468627 / 4501468628"
drag, startPoint x: 479, startPoint y: 58, endPoint x: 280, endPoint y: 54, distance: 199.2
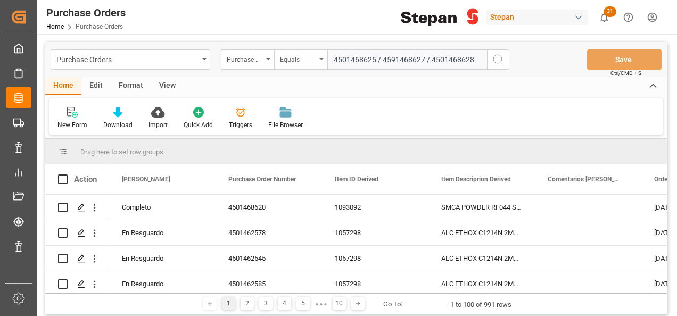
click at [280, 54] on div "Purchase Order Number Equals 4501468625 / 4591468627 / 4501468628" at bounding box center [365, 60] width 289 height 20
click at [350, 66] on input "4501468625 / 4591468627 / 4501468628" at bounding box center [408, 60] width 160 height 20
drag, startPoint x: 382, startPoint y: 60, endPoint x: 242, endPoint y: 53, distance: 140.7
click at [243, 54] on div "Purchase Order Number Equals 4501468625 / 4591468627 / 4501468628" at bounding box center [365, 60] width 289 height 20
drag, startPoint x: 377, startPoint y: 60, endPoint x: 459, endPoint y: 61, distance: 82.0
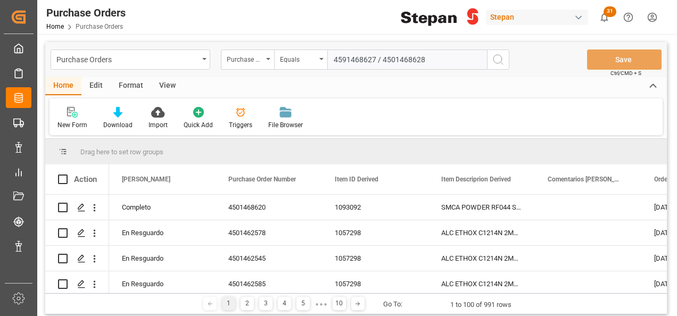
click at [459, 61] on input "4591468627 / 4501468628" at bounding box center [408, 60] width 160 height 20
type input "4591468627"
click at [503, 56] on icon "search button" at bounding box center [498, 59] width 13 height 13
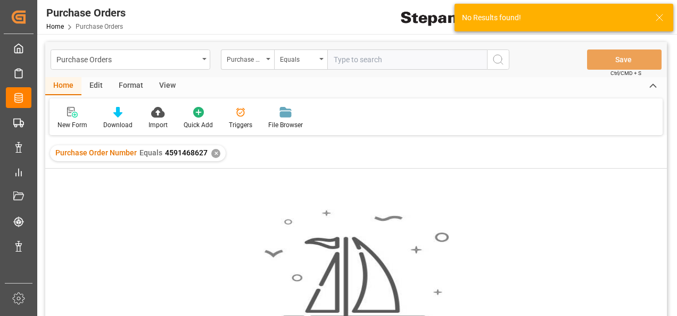
click at [211, 148] on div "Purchase Order Number Equals 4591468627 ✕" at bounding box center [138, 153] width 176 height 16
click at [212, 154] on div "✕" at bounding box center [215, 153] width 9 height 9
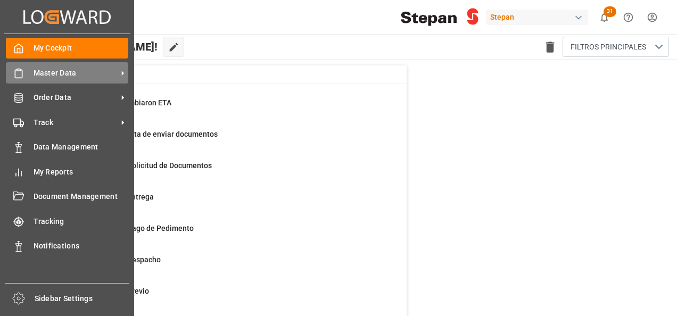
click at [46, 73] on span "Master Data" at bounding box center [76, 73] width 84 height 11
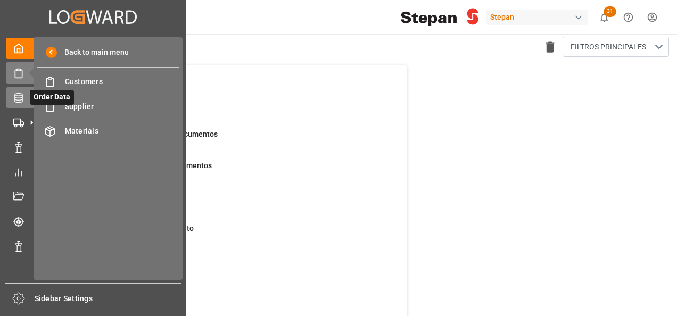
click at [18, 105] on div "Order Data Order Data" at bounding box center [93, 97] width 175 height 21
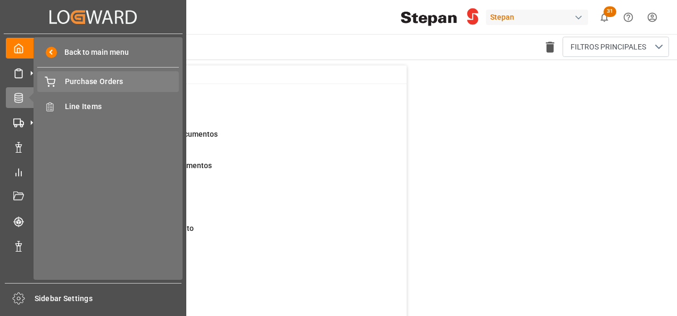
click at [89, 83] on span "Purchase Orders" at bounding box center [122, 81] width 114 height 11
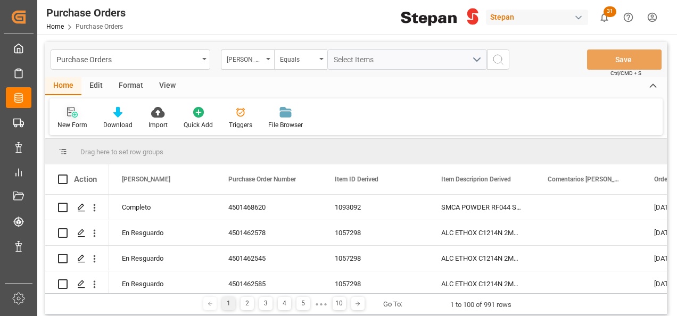
click at [72, 110] on icon at bounding box center [72, 112] width 11 height 11
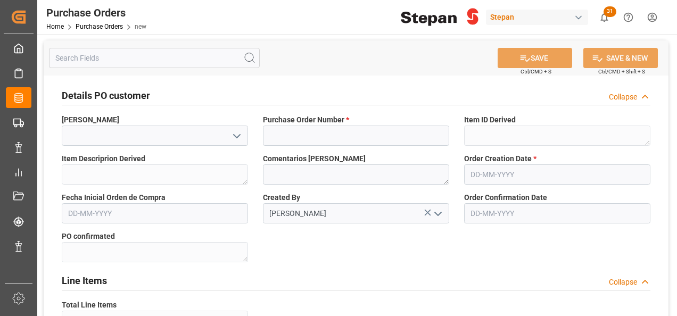
click at [239, 138] on icon "open menu" at bounding box center [237, 136] width 13 height 13
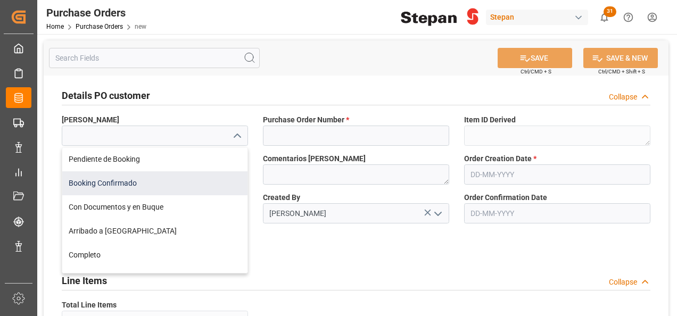
drag, startPoint x: 83, startPoint y: 182, endPoint x: 100, endPoint y: 182, distance: 17.6
click at [82, 182] on div "Booking Confirmado" at bounding box center [154, 183] width 185 height 24
type input "Booking Confirmado"
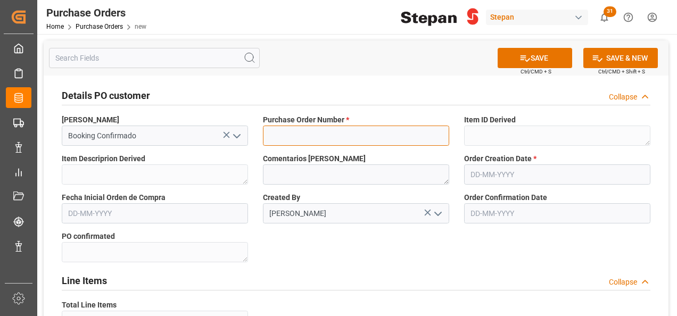
click at [308, 132] on input at bounding box center [356, 136] width 186 height 20
paste input "4501468625"
type input "4501468627"
click at [492, 176] on input "text" at bounding box center [557, 175] width 186 height 20
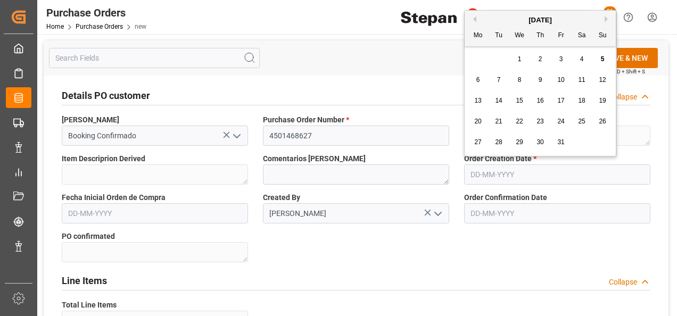
click at [497, 22] on div "October 2025" at bounding box center [540, 20] width 151 height 11
click at [475, 20] on button "Previous Month" at bounding box center [473, 19] width 6 height 6
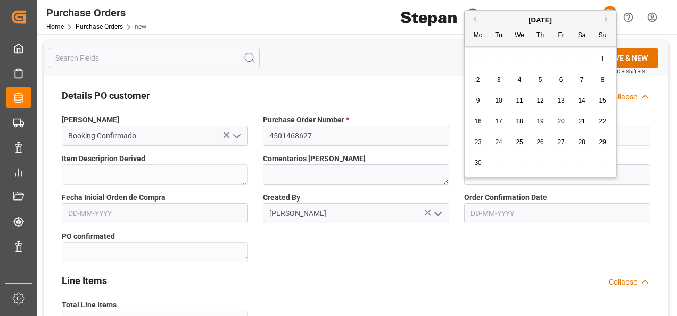
click at [523, 98] on div "11" at bounding box center [519, 101] width 13 height 13
type input "[DATE]"
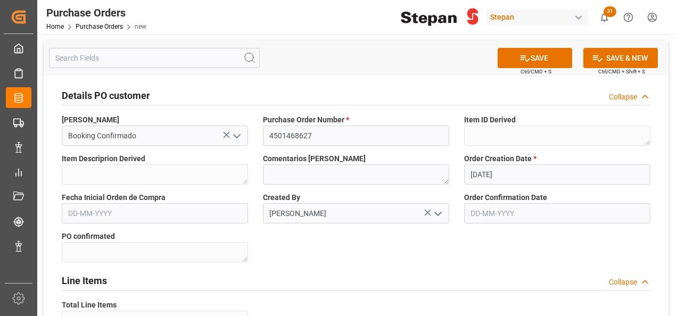
click at [122, 216] on input "text" at bounding box center [155, 213] width 186 height 20
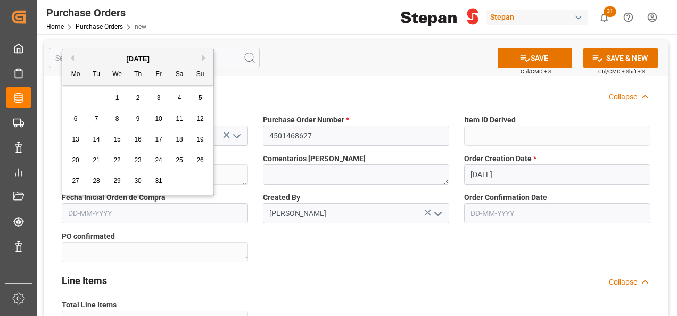
click at [177, 59] on div "October 2025" at bounding box center [137, 59] width 151 height 11
click at [206, 56] on button "Next Month" at bounding box center [205, 58] width 6 height 6
click at [120, 119] on div "5" at bounding box center [117, 119] width 13 height 13
type input "[DATE]"
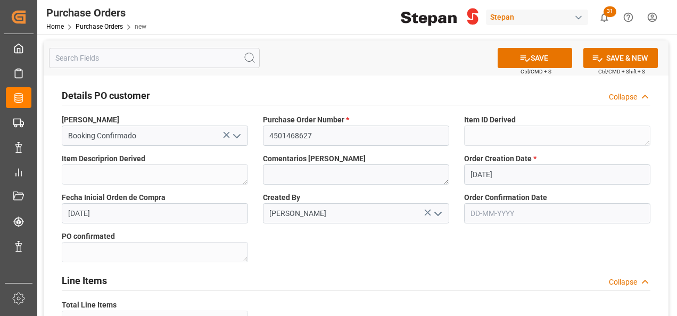
click at [438, 211] on icon "open menu" at bounding box center [438, 214] width 13 height 13
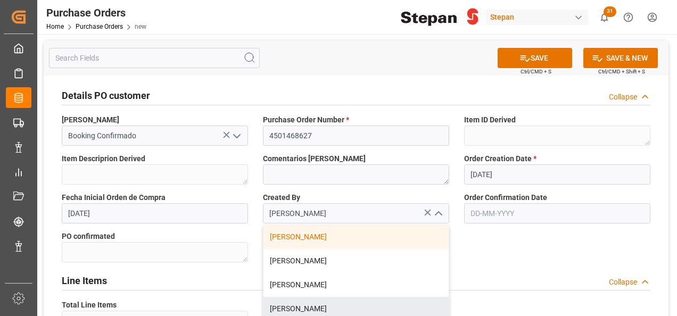
click at [288, 308] on div "Rebeca Aguilar" at bounding box center [356, 309] width 185 height 24
type input "Rebeca Aguilar"
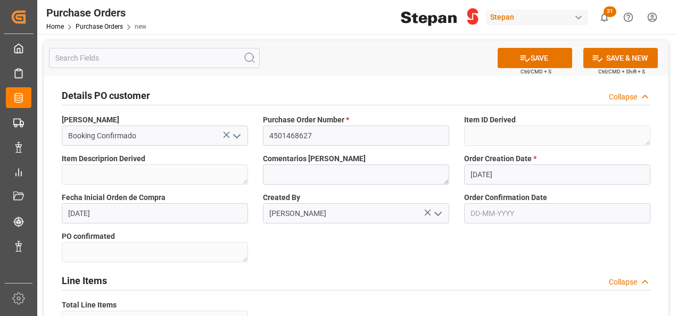
click at [501, 210] on input "text" at bounding box center [557, 213] width 186 height 20
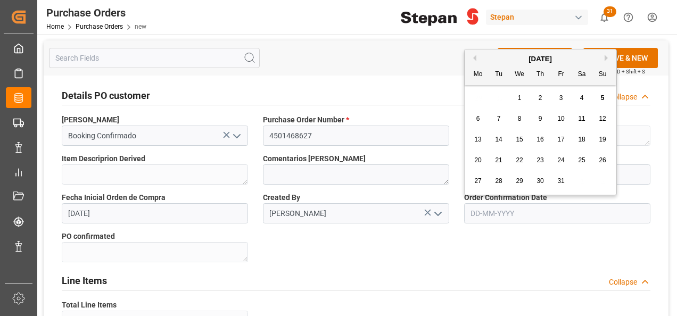
click at [472, 56] on button "Previous Month" at bounding box center [473, 58] width 6 height 6
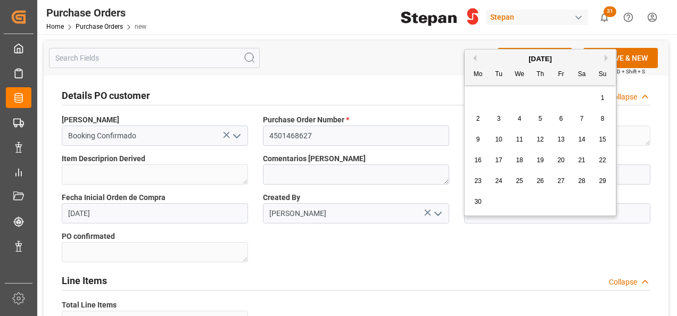
click at [524, 142] on div "11" at bounding box center [519, 140] width 13 height 13
type input "[DATE]"
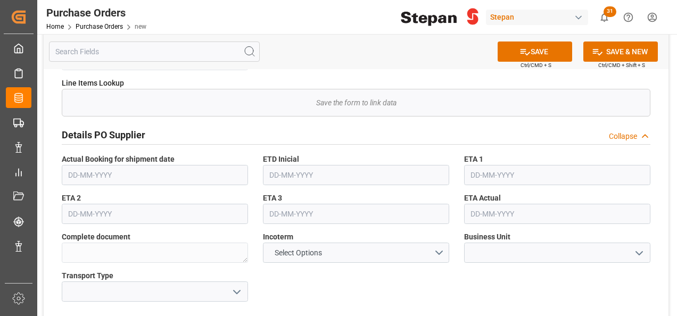
scroll to position [320, 0]
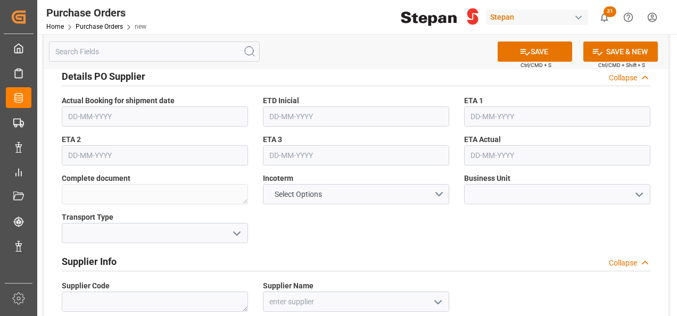
click at [241, 228] on icon "open menu" at bounding box center [237, 233] width 13 height 13
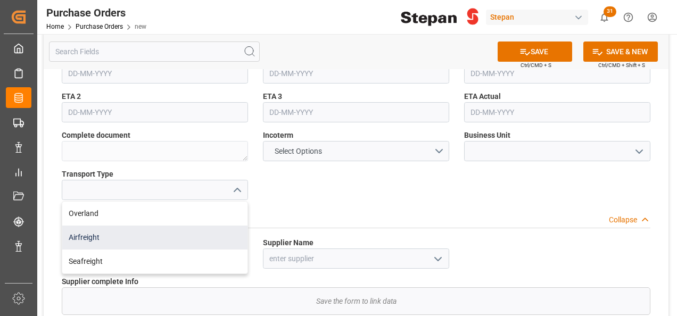
scroll to position [373, 0]
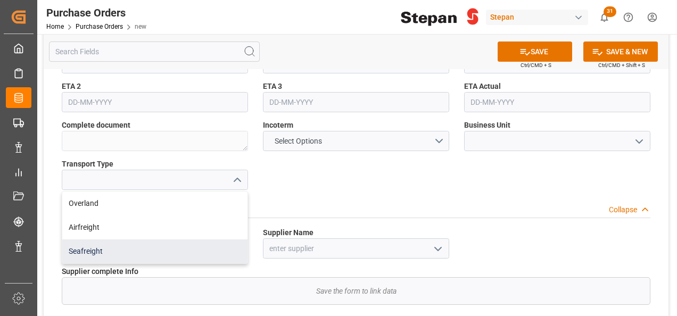
click at [98, 248] on div "Seafreight" at bounding box center [154, 252] width 185 height 24
type input "Seafreight"
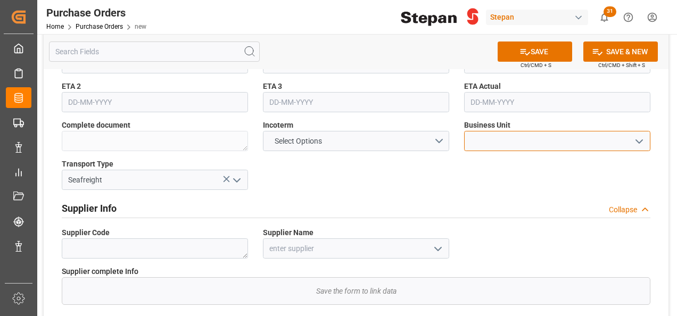
click at [648, 137] on input at bounding box center [557, 141] width 186 height 20
click at [639, 139] on icon "open menu" at bounding box center [639, 141] width 13 height 13
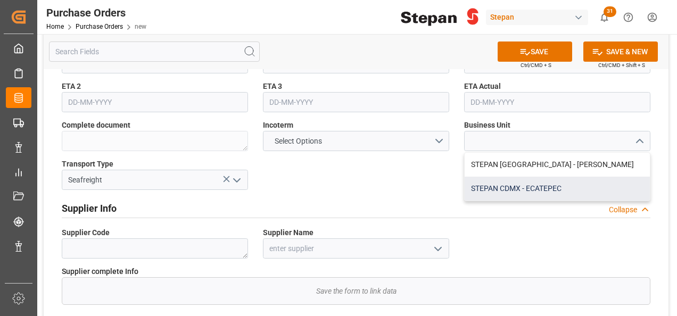
click at [506, 187] on div "STEPAN CDMX - ECATEPEC" at bounding box center [557, 189] width 185 height 24
type input "STEPAN CDMX - ECATEPEC"
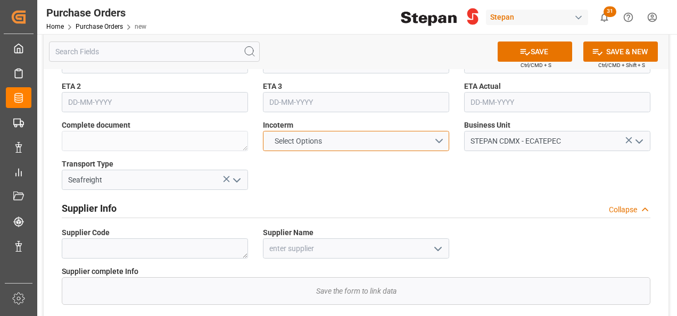
click at [446, 138] on button "Select Options" at bounding box center [356, 141] width 186 height 20
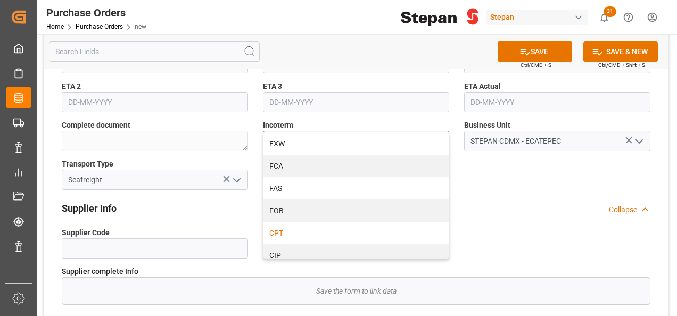
scroll to position [53, 0]
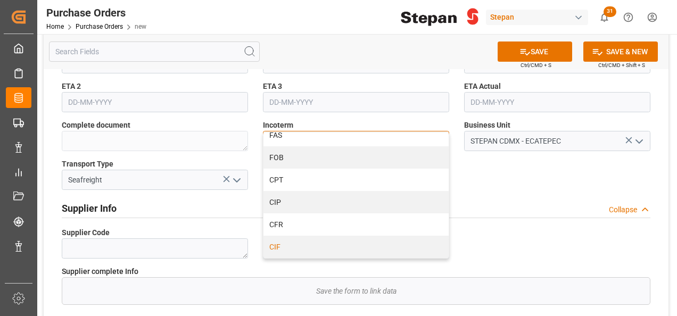
click at [280, 250] on div "CIF" at bounding box center [356, 247] width 185 height 22
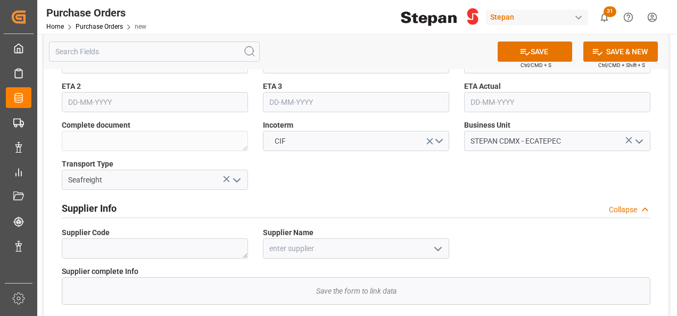
click at [433, 246] on icon "open menu" at bounding box center [438, 249] width 13 height 13
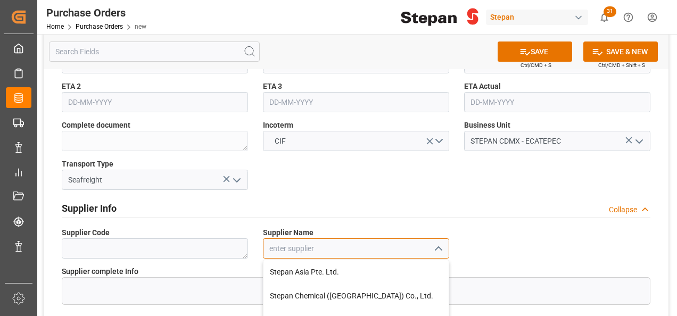
click at [305, 250] on input at bounding box center [356, 249] width 186 height 20
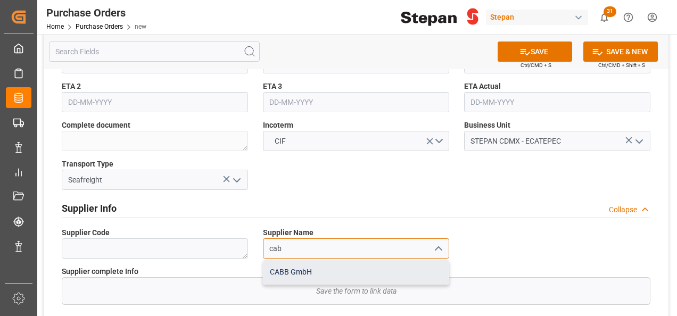
click at [299, 272] on div "CABB GmbH" at bounding box center [356, 272] width 185 height 24
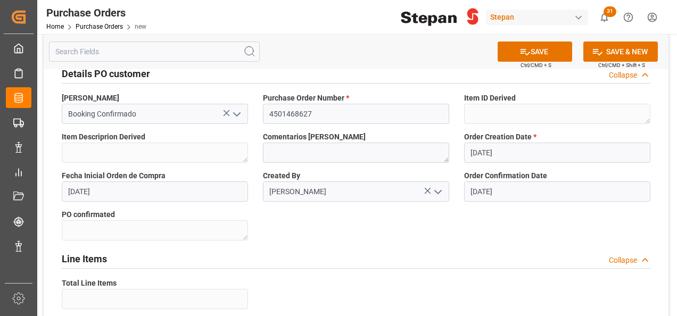
scroll to position [0, 0]
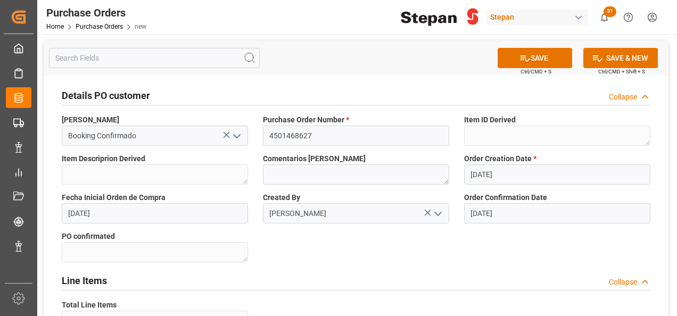
type input "CABB GmbH"
drag, startPoint x: 282, startPoint y: 141, endPoint x: 267, endPoint y: 142, distance: 15.5
click at [267, 142] on input "4501468627" at bounding box center [356, 136] width 186 height 20
drag, startPoint x: 535, startPoint y: 60, endPoint x: 493, endPoint y: 92, distance: 52.4
click at [534, 59] on button "SAVE" at bounding box center [535, 58] width 75 height 20
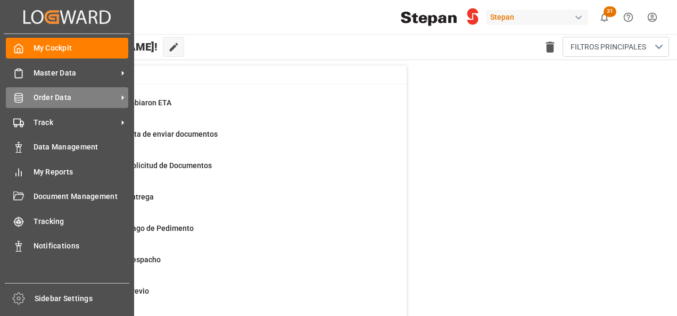
click at [40, 100] on span "Order Data" at bounding box center [76, 97] width 84 height 11
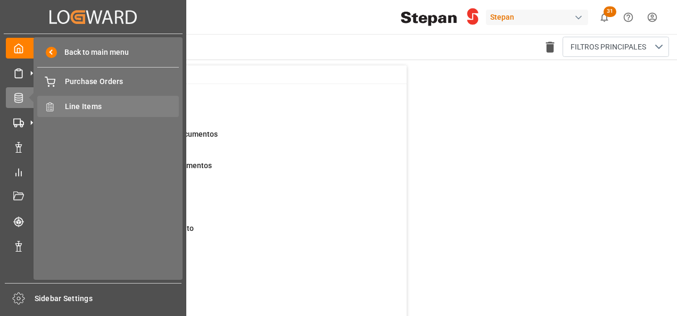
click at [85, 107] on span "Line Items" at bounding box center [122, 106] width 114 height 11
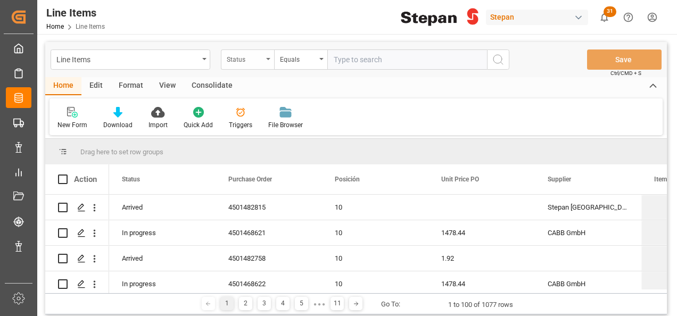
click at [265, 55] on div "Status" at bounding box center [247, 60] width 53 height 20
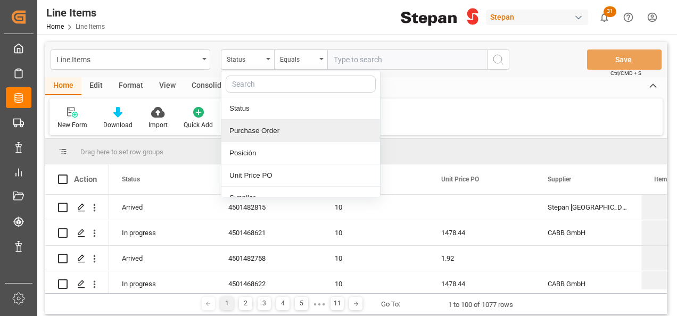
click at [256, 137] on div "Purchase Order" at bounding box center [301, 131] width 159 height 22
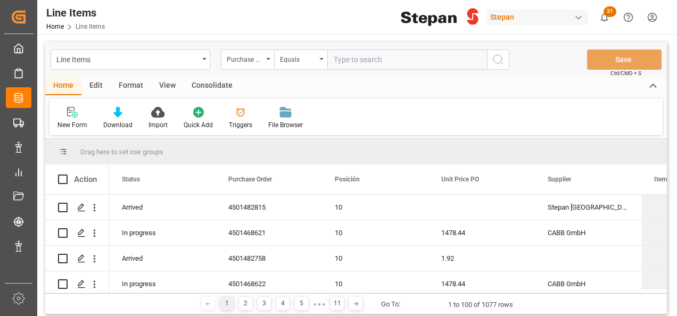
click at [344, 59] on input "text" at bounding box center [408, 60] width 160 height 20
paste input "4501468627"
type input "4501468627"
click at [495, 59] on icon "search button" at bounding box center [498, 59] width 13 height 13
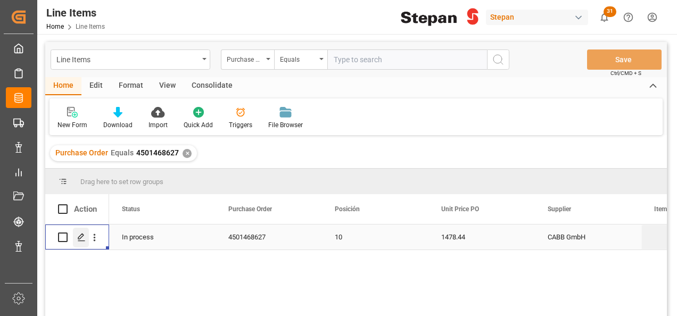
click at [81, 238] on icon "Press SPACE to select this row." at bounding box center [81, 237] width 9 height 9
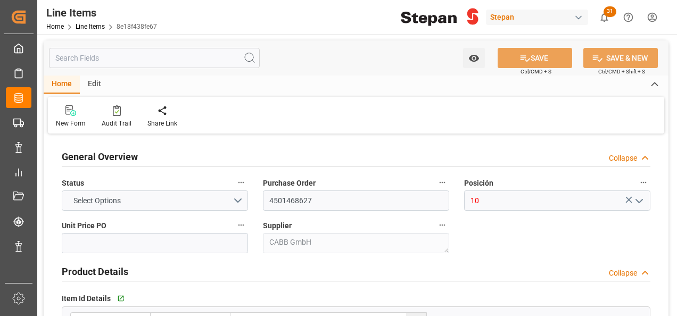
type input "1478.44"
type input "12352107"
type input "20000"
type input "31-07-2025 20:15"
type input "17-06-2025 15:46"
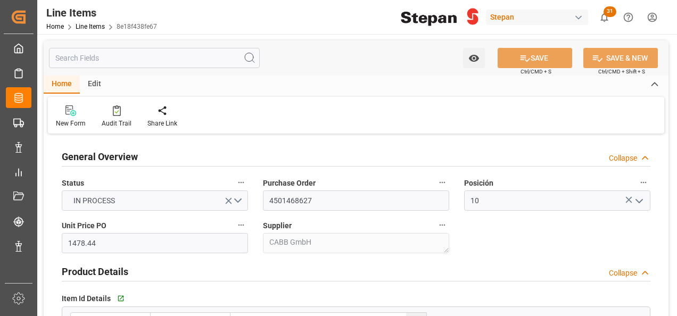
type input "[DATE]"
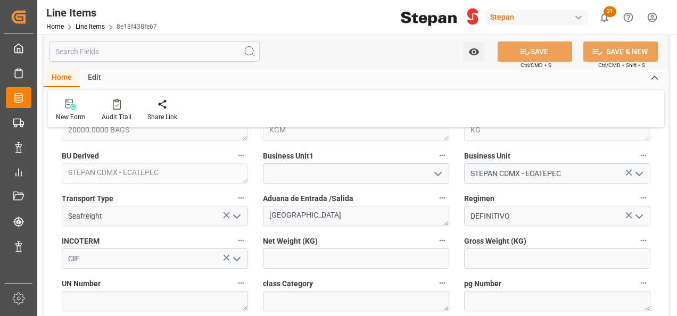
scroll to position [426, 0]
click at [435, 169] on icon "open menu" at bounding box center [438, 174] width 13 height 13
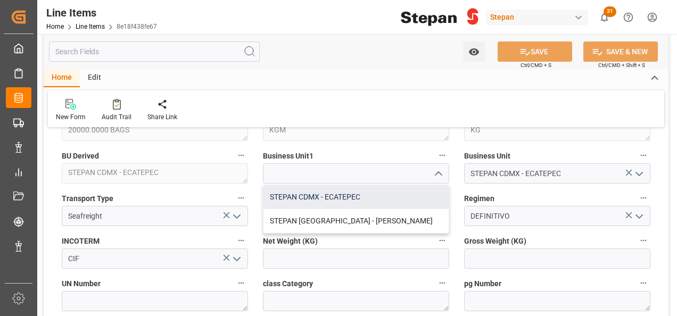
click at [294, 195] on div "STEPAN CDMX - ECATEPEC" at bounding box center [356, 197] width 185 height 24
type input "STEPAN CDMX - ECATEPEC"
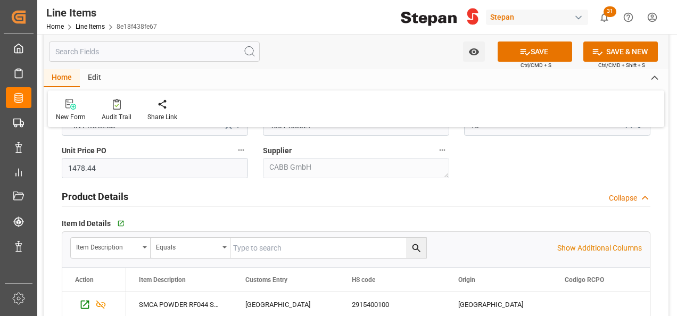
scroll to position [0, 0]
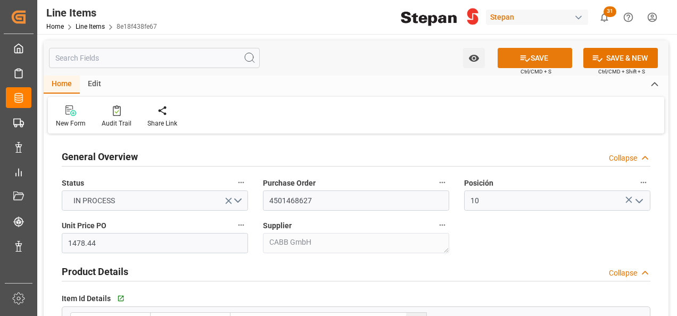
click at [557, 58] on button "SAVE" at bounding box center [535, 58] width 75 height 20
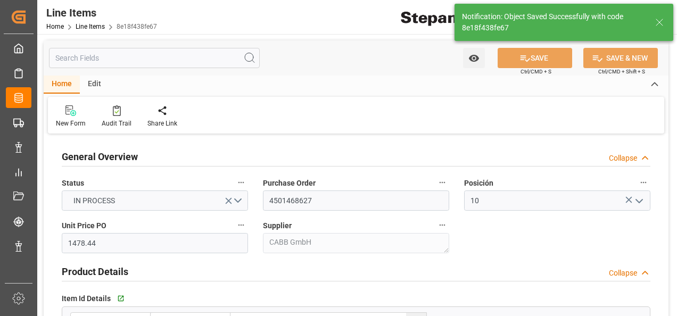
type input "06-10-2025 02:15"
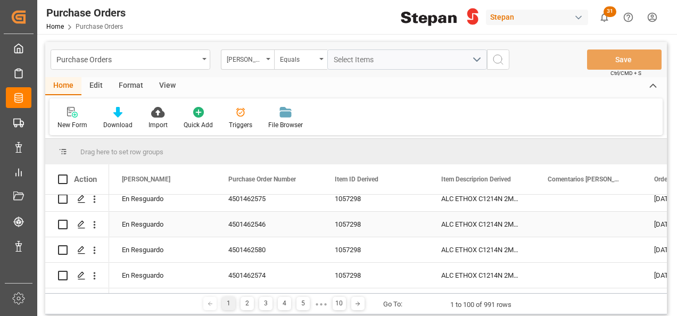
scroll to position [15, 0]
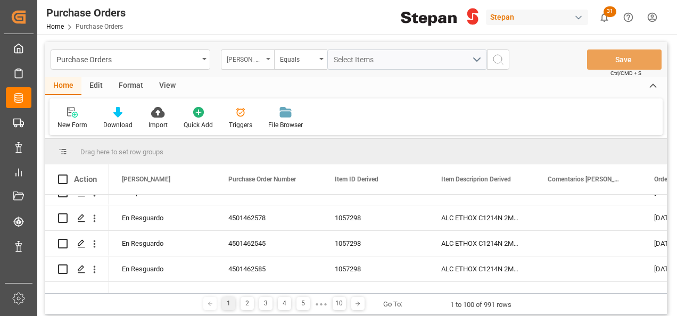
click at [269, 56] on div "[PERSON_NAME]" at bounding box center [247, 60] width 53 height 20
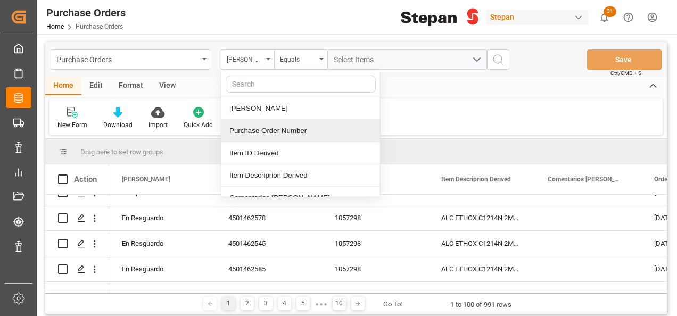
click at [255, 132] on div "Purchase Order Number" at bounding box center [301, 131] width 159 height 22
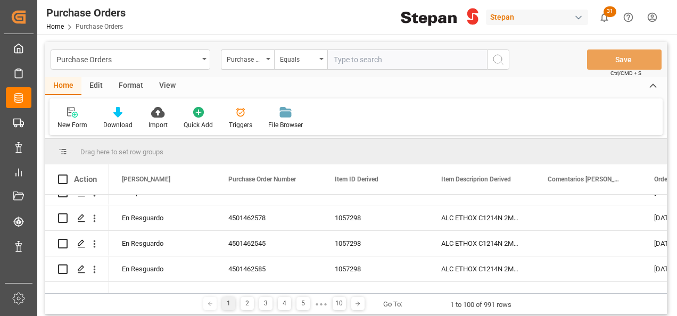
paste input "4591468627"
click at [333, 60] on input "4591468627" at bounding box center [408, 60] width 160 height 20
click at [384, 58] on input "4591468627" at bounding box center [408, 60] width 160 height 20
type input "4591468627"
click at [496, 62] on icon "search button" at bounding box center [498, 59] width 13 height 13
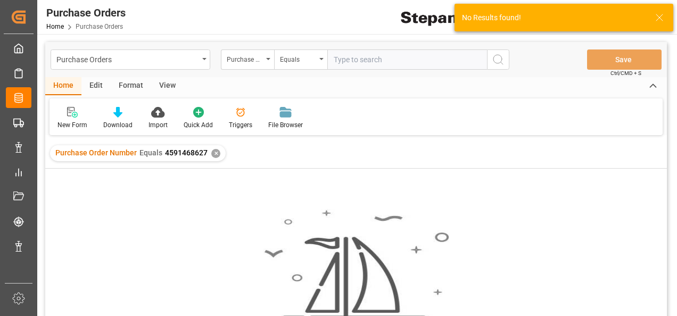
click at [208, 159] on div "Purchase Order Number Equals 4591468627 ✕" at bounding box center [138, 153] width 176 height 16
click at [215, 156] on div "✕" at bounding box center [215, 153] width 9 height 9
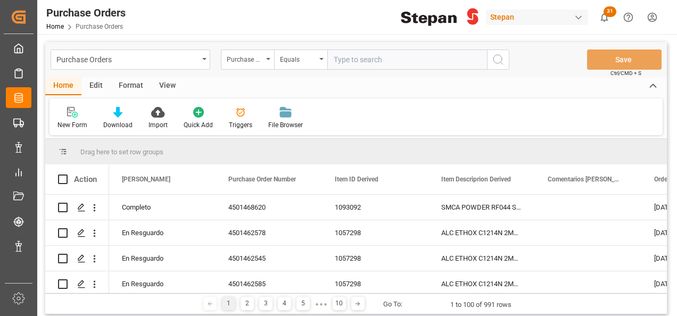
click at [346, 55] on input "text" at bounding box center [408, 60] width 160 height 20
paste input "4591468627"
type input "4591468625"
click at [499, 56] on icon "search button" at bounding box center [498, 59] width 13 height 13
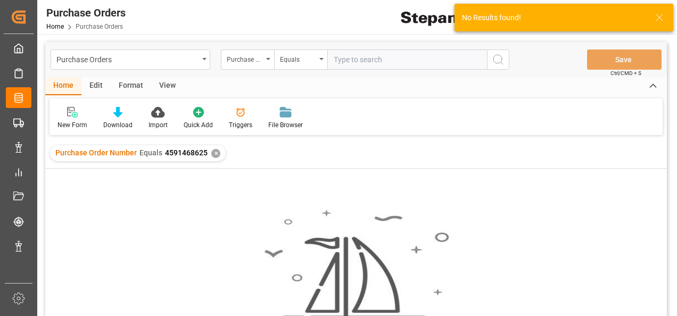
click at [211, 155] on div "✕" at bounding box center [215, 153] width 9 height 9
